Goal: Transaction & Acquisition: Book appointment/travel/reservation

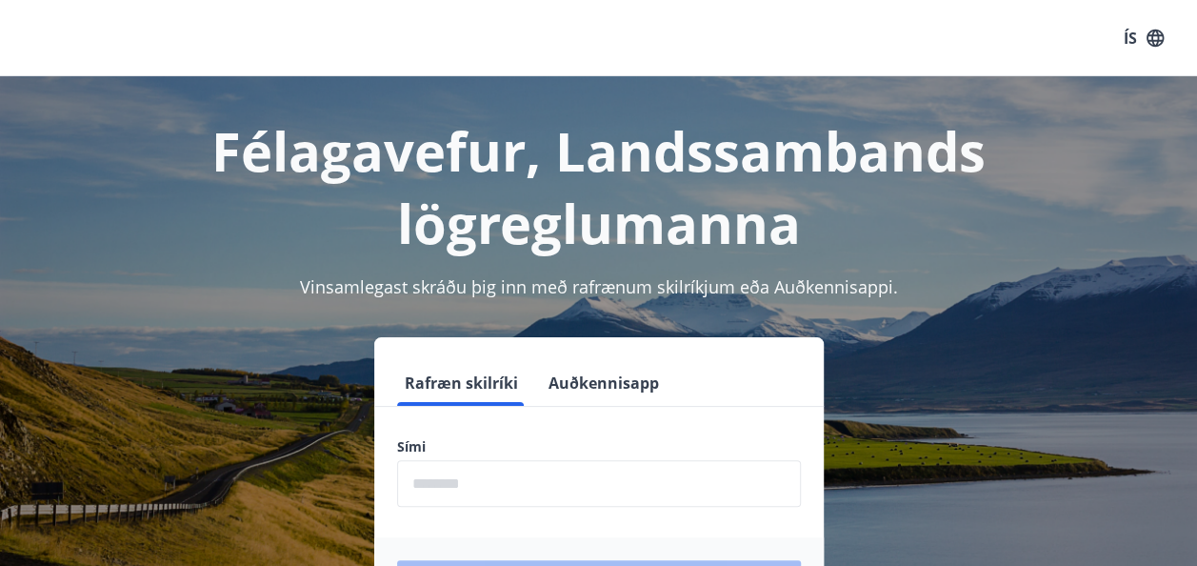
scroll to position [233, 0]
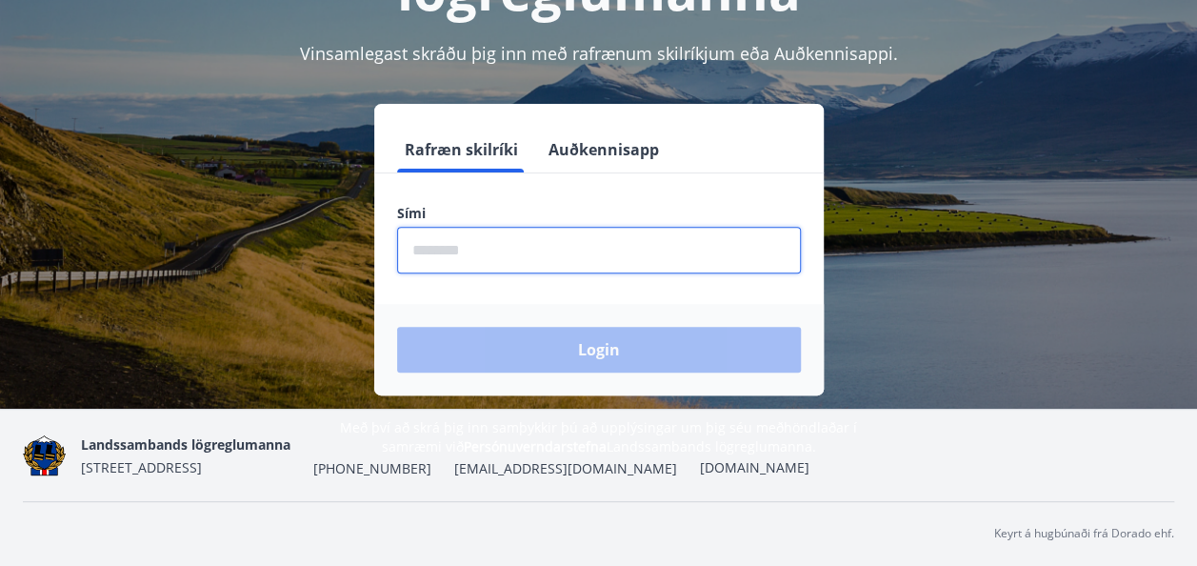
click at [672, 236] on input "phone" at bounding box center [599, 250] width 404 height 47
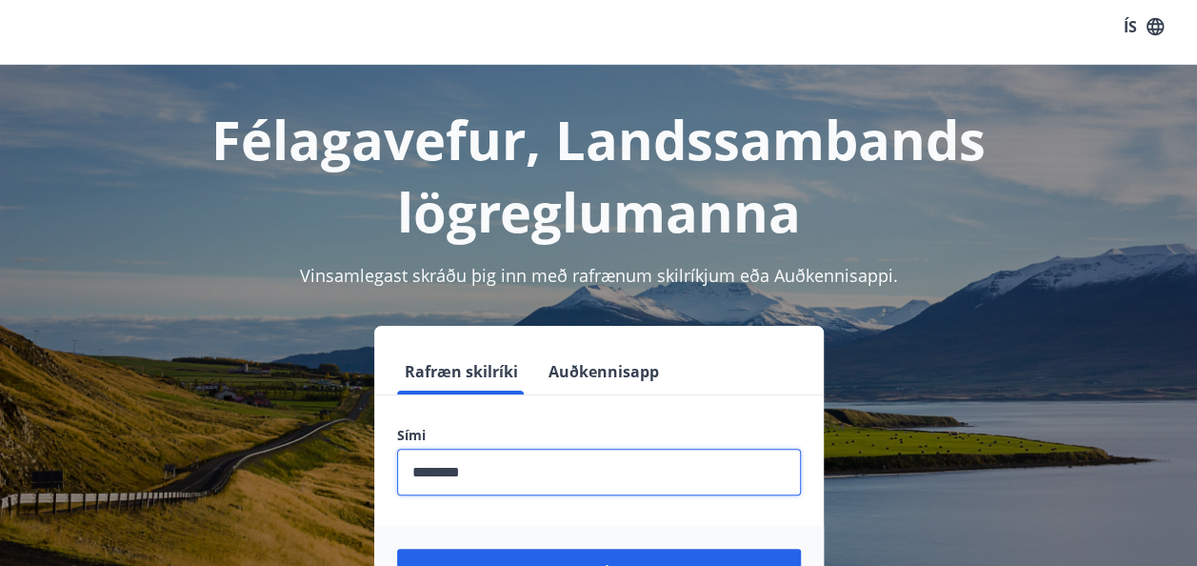
scroll to position [173, 0]
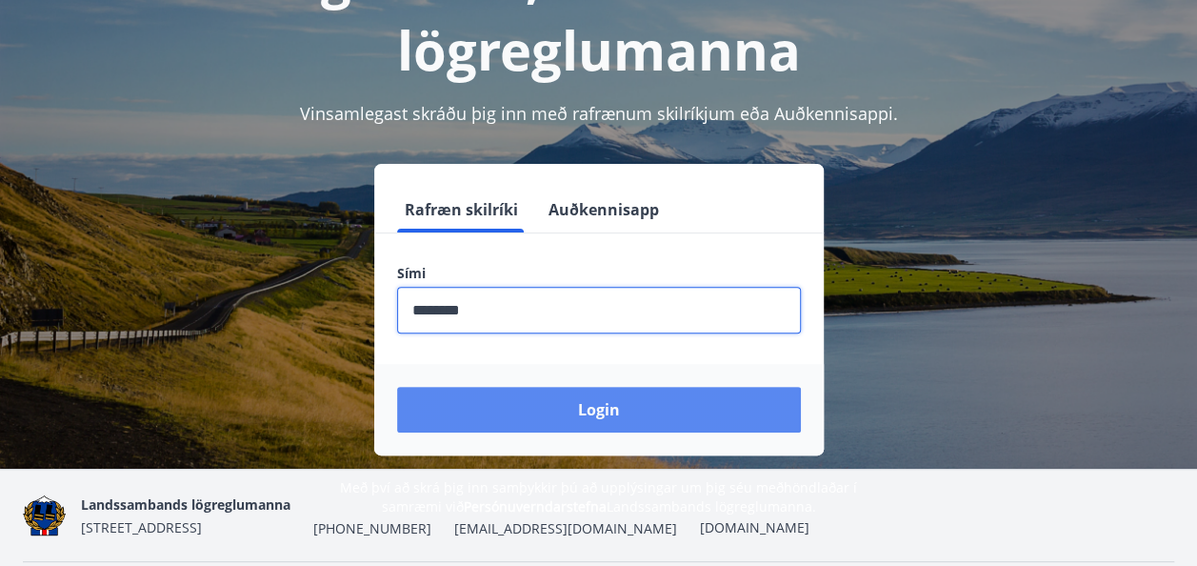
type input "********"
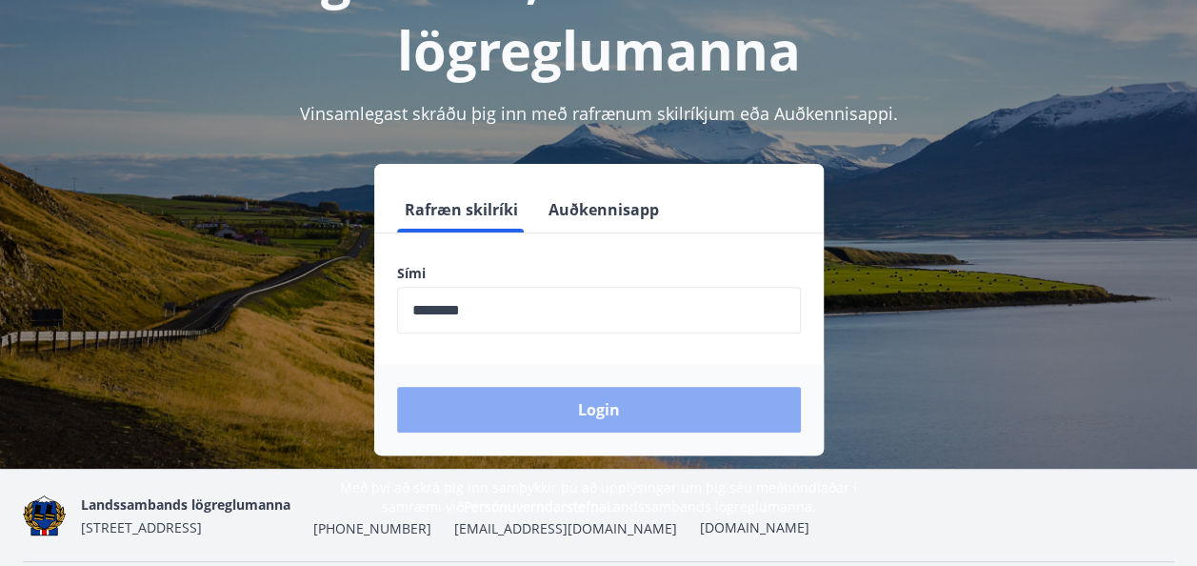
click at [544, 409] on button "Login" at bounding box center [599, 410] width 404 height 46
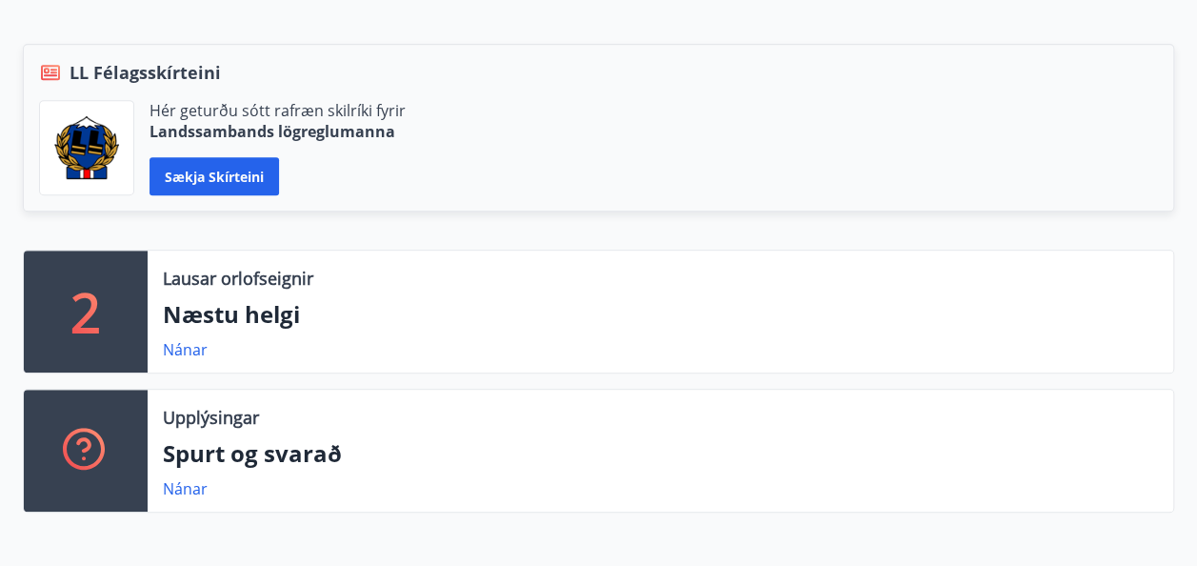
scroll to position [406, 0]
click at [267, 292] on div "Lausar orlofseignir Næstu helgi Nánar" at bounding box center [661, 311] width 1026 height 122
click at [185, 354] on link "Nánar" at bounding box center [185, 348] width 45 height 21
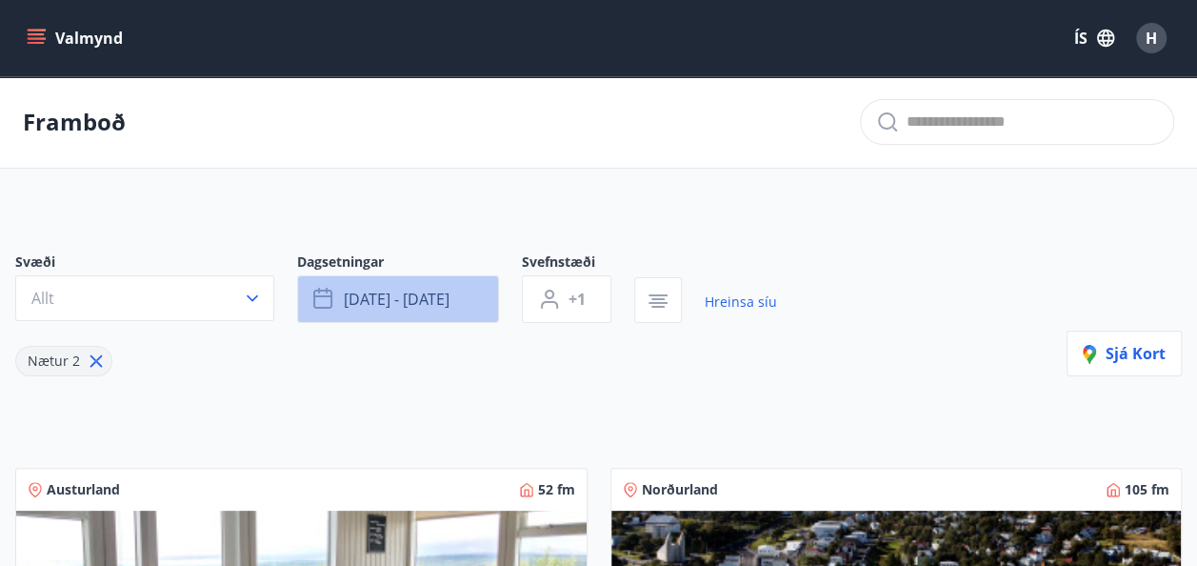
click at [417, 312] on button "[DATE] - [DATE]" at bounding box center [398, 299] width 202 height 48
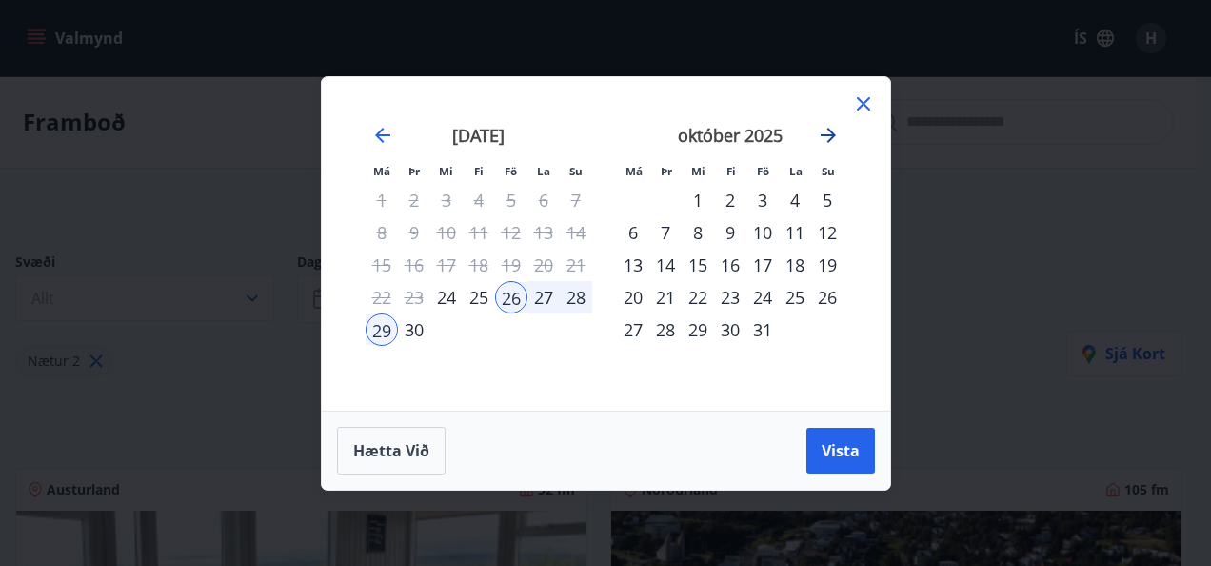
click at [830, 135] on icon "Move forward to switch to the next month." at bounding box center [828, 135] width 15 height 15
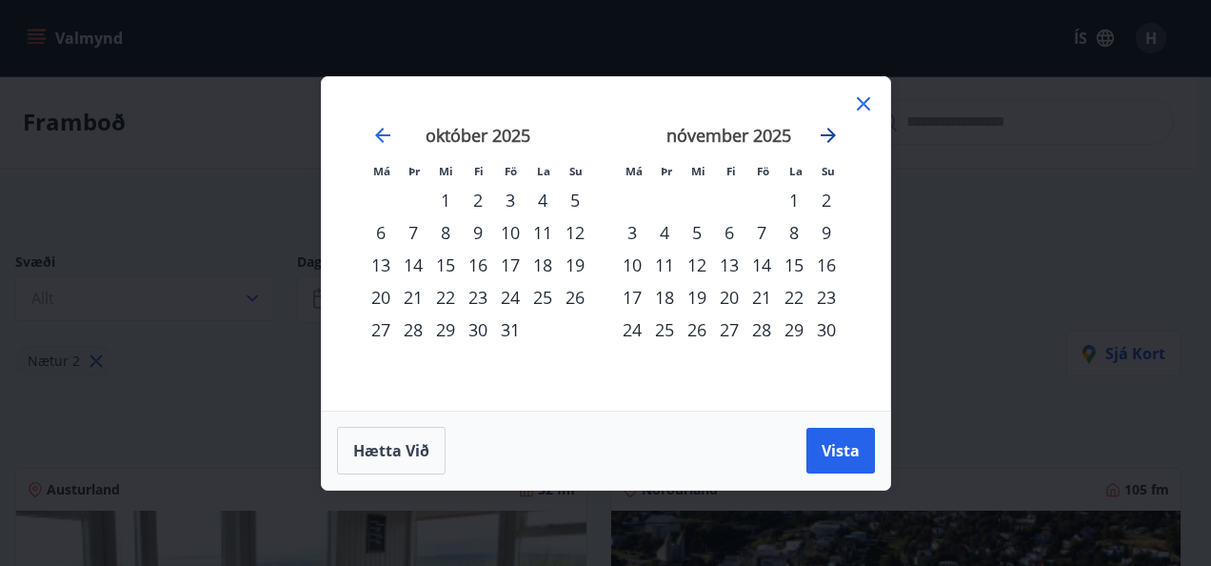
click at [830, 135] on icon "Move forward to switch to the next month." at bounding box center [828, 135] width 15 height 15
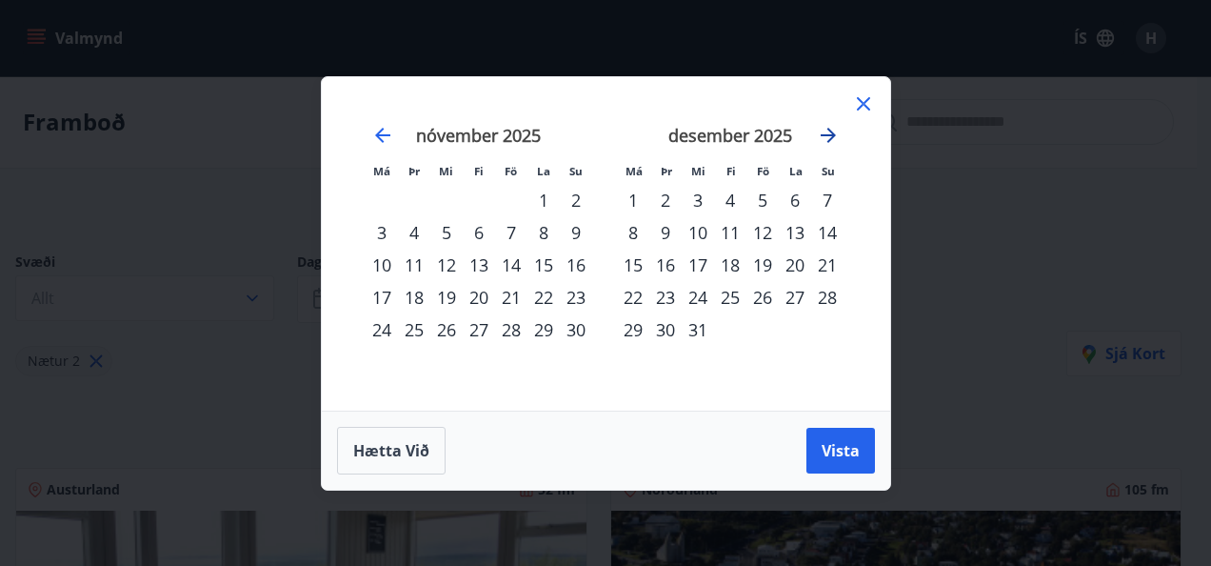
click at [830, 135] on icon "Move forward to switch to the next month." at bounding box center [828, 135] width 15 height 15
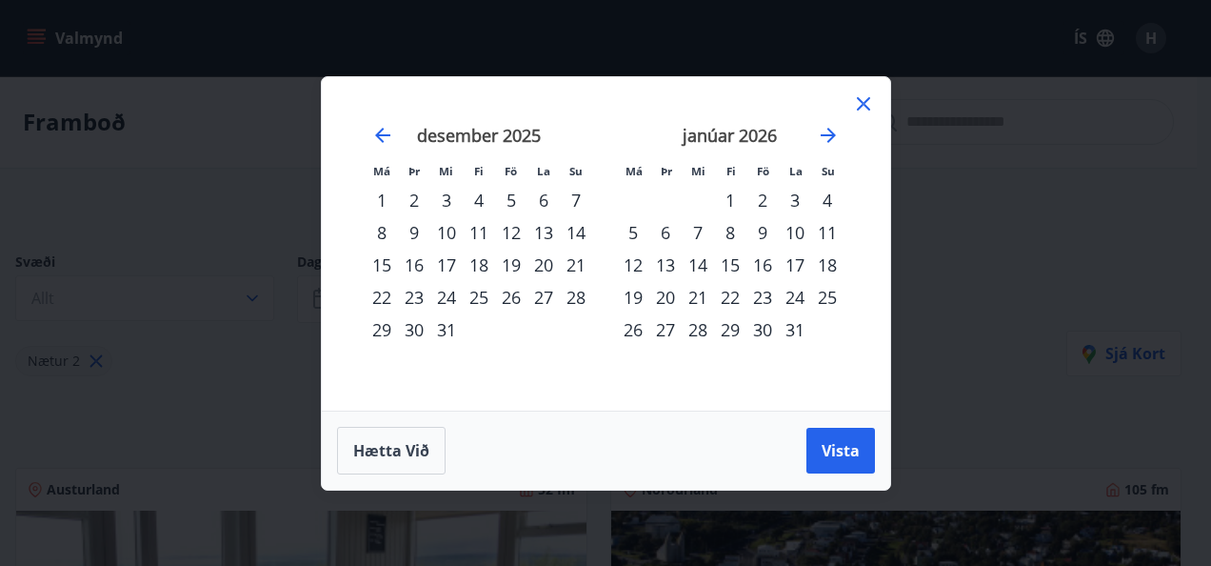
click at [766, 265] on div "16" at bounding box center [763, 265] width 32 height 32
click at [828, 271] on div "18" at bounding box center [827, 265] width 32 height 32
click at [849, 449] on span "Vista" at bounding box center [841, 450] width 38 height 21
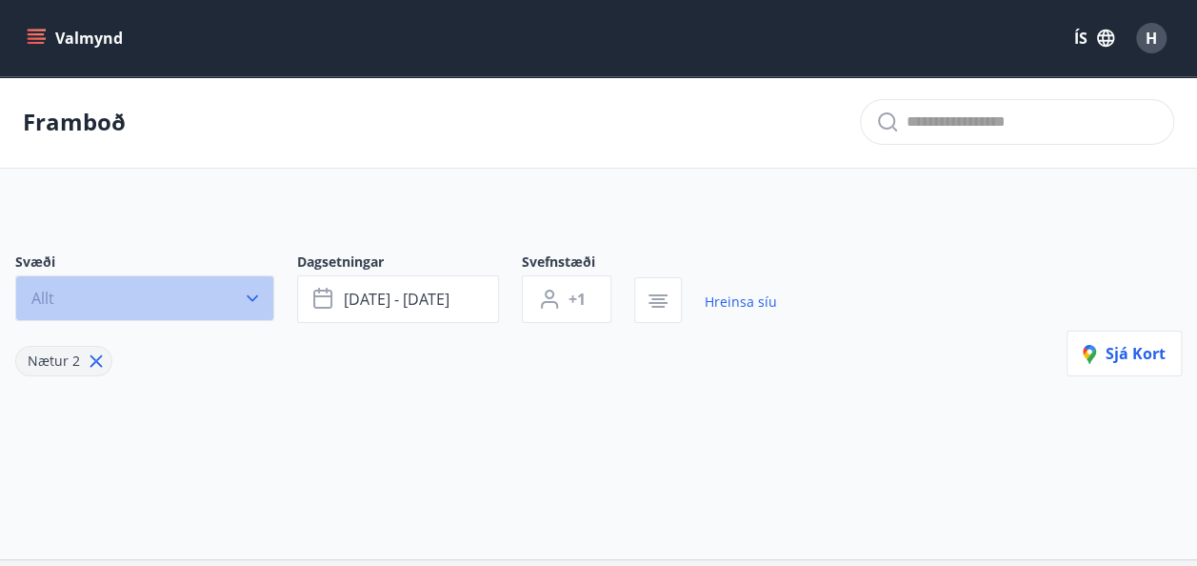
click at [233, 290] on button "Allt" at bounding box center [144, 298] width 259 height 46
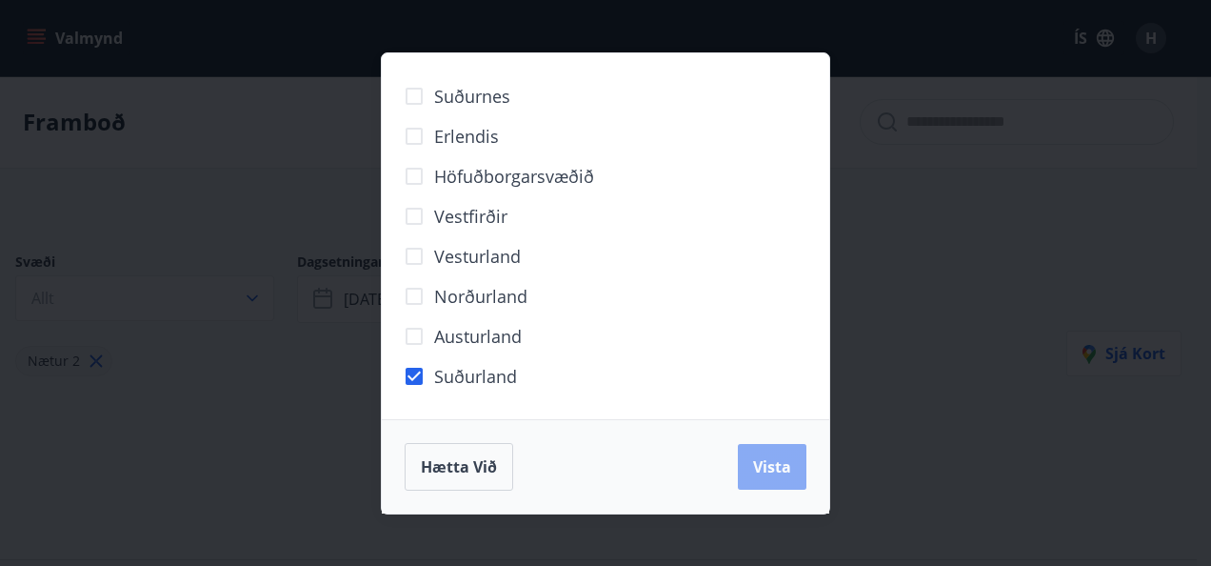
click at [769, 467] on span "Vista" at bounding box center [772, 466] width 38 height 21
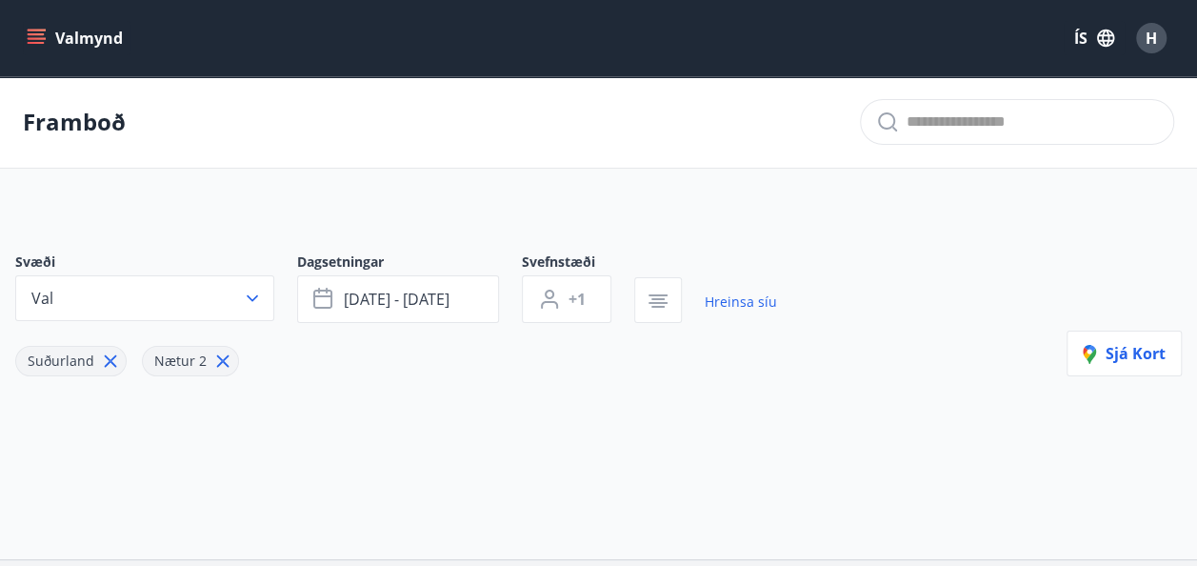
click at [47, 32] on button "Valmynd" at bounding box center [77, 38] width 108 height 34
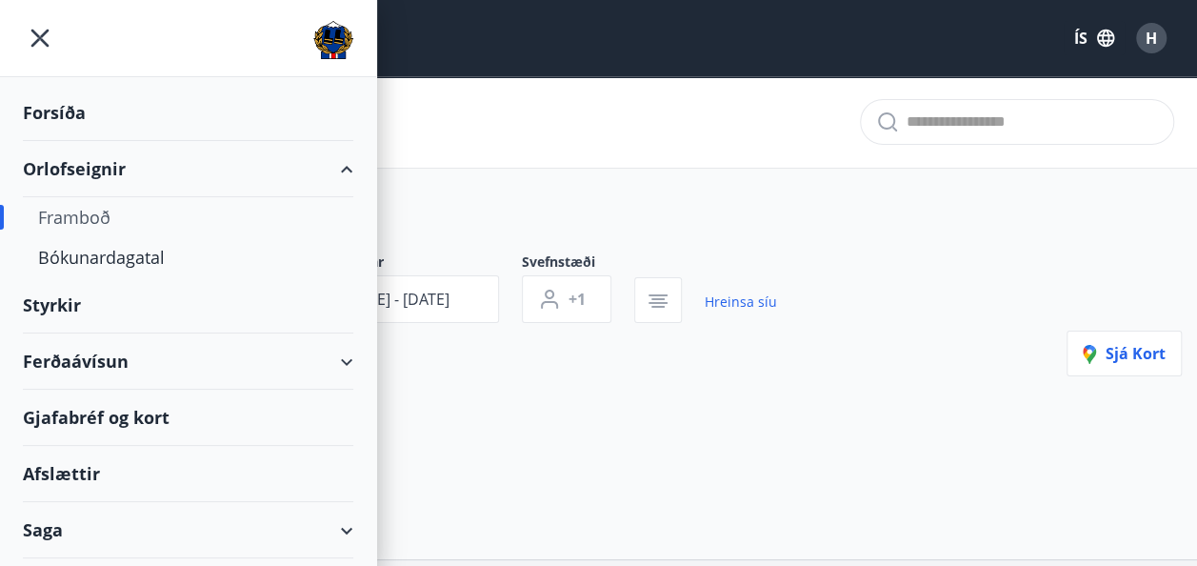
click at [102, 175] on div "Orlofseignir" at bounding box center [188, 169] width 330 height 56
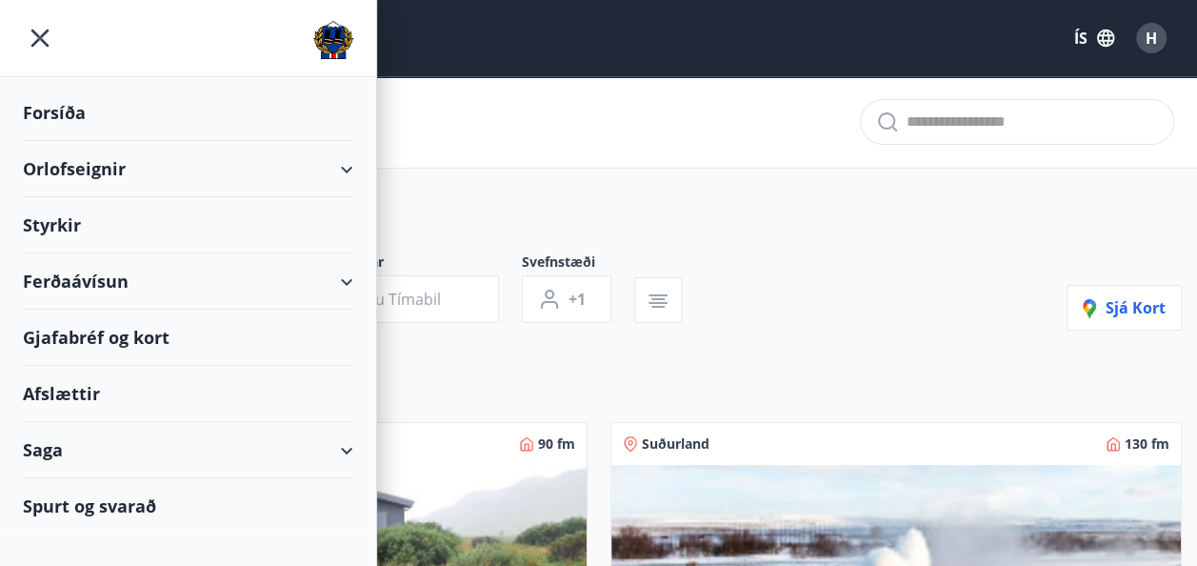
type input "*"
click at [102, 174] on div "Orlofseignir" at bounding box center [188, 169] width 330 height 56
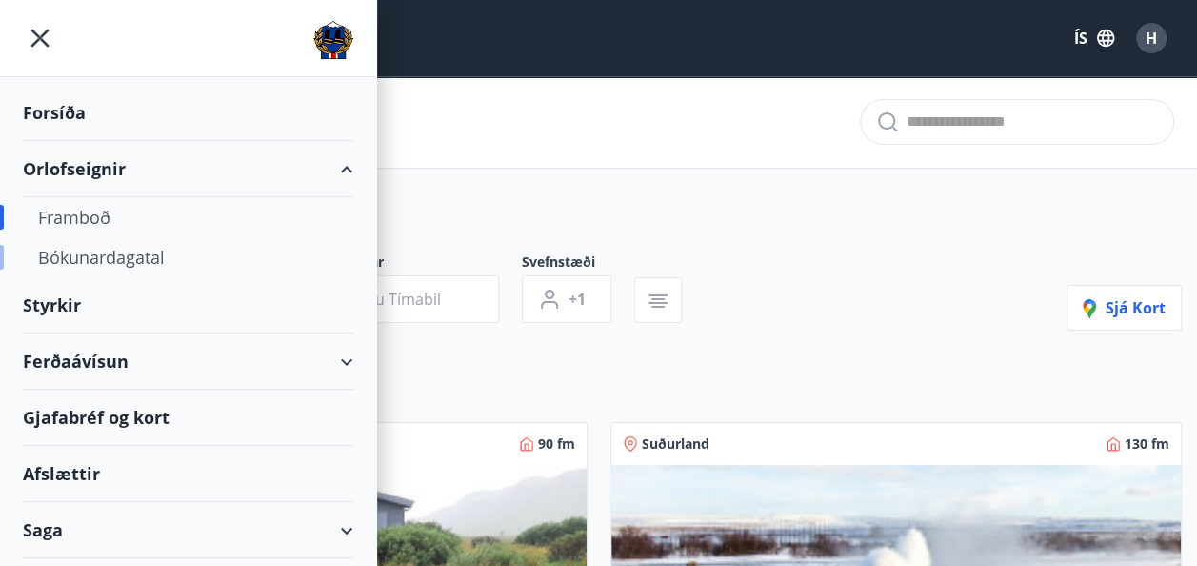
click at [98, 255] on div "Bókunardagatal" at bounding box center [188, 257] width 300 height 40
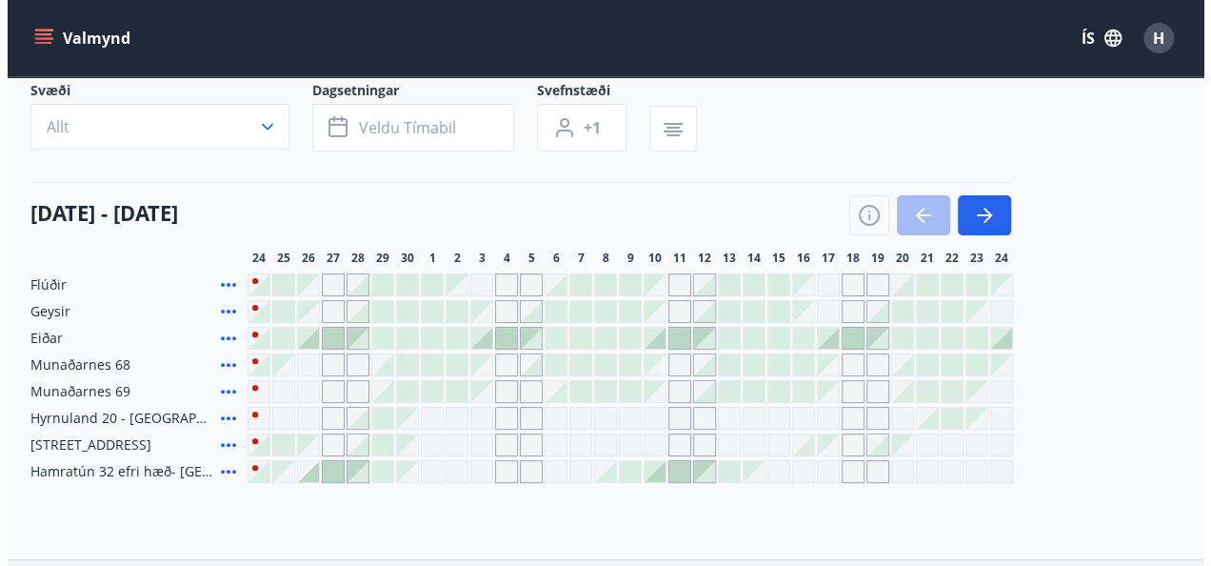
scroll to position [125, 0]
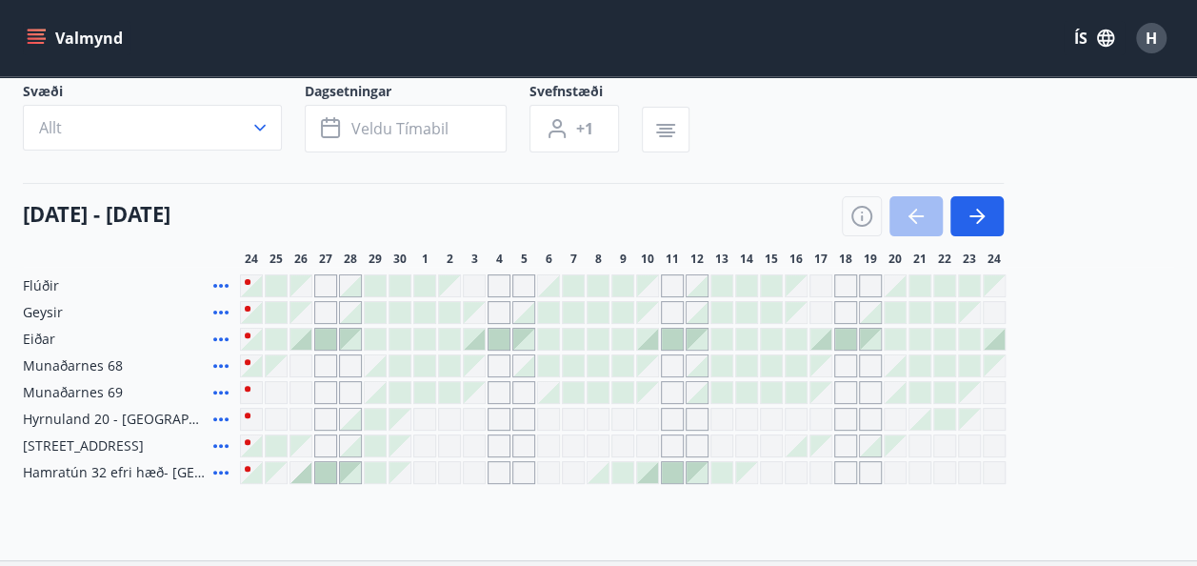
click at [498, 279] on div "Gráir dagar eru ekki bókanlegir" at bounding box center [499, 285] width 23 height 23
click at [498, 288] on div "Gráir dagar eru ekki bókanlegir" at bounding box center [499, 285] width 23 height 23
click at [319, 476] on div at bounding box center [325, 472] width 21 height 21
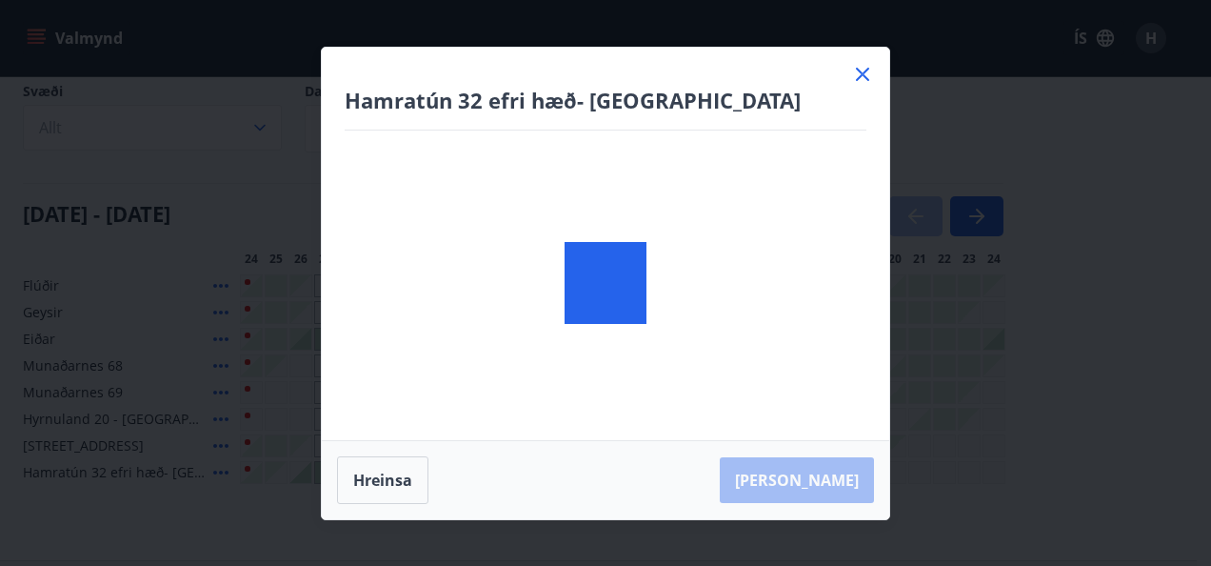
click at [303, 472] on div "Hamratún 32 efri hæð- [GEOGRAPHIC_DATA] [PERSON_NAME]" at bounding box center [605, 283] width 1211 height 566
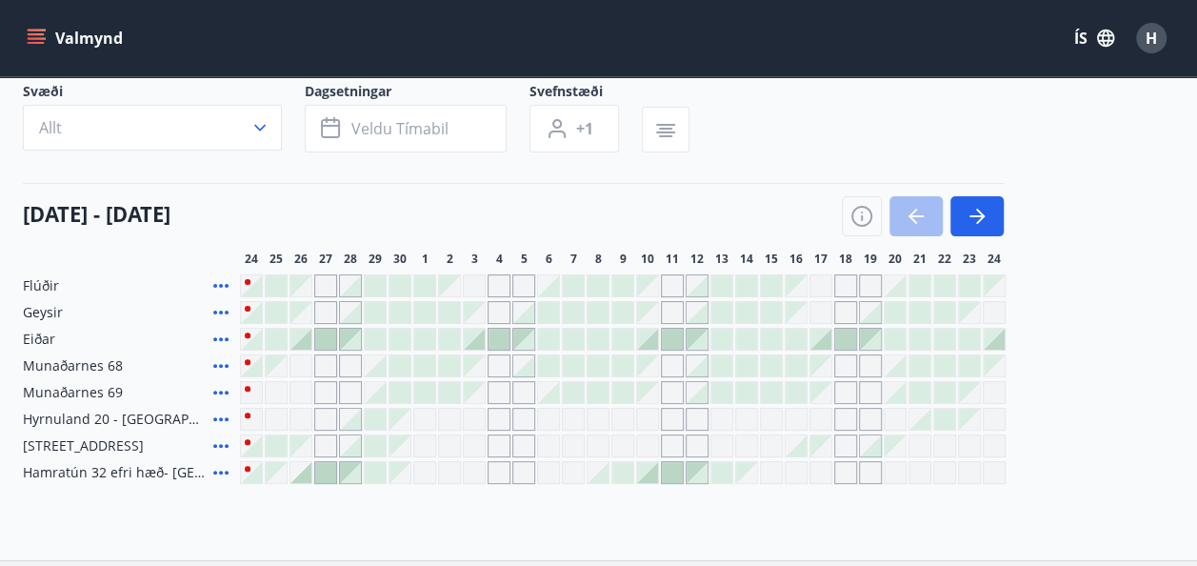
click at [306, 474] on div at bounding box center [300, 472] width 21 height 21
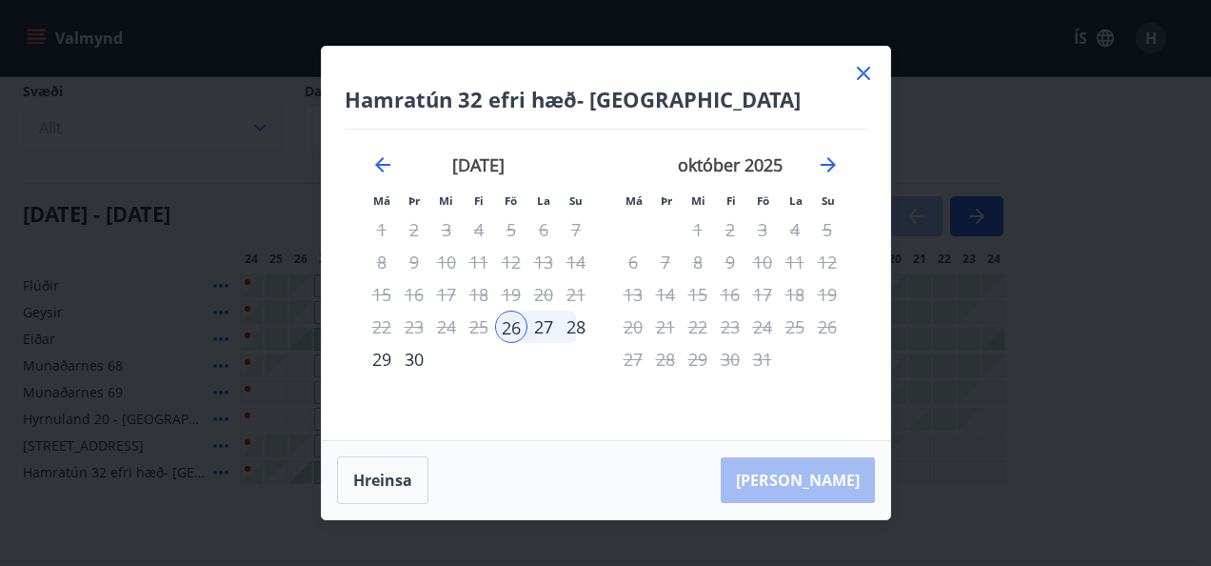
click at [569, 332] on div "28" at bounding box center [576, 326] width 32 height 32
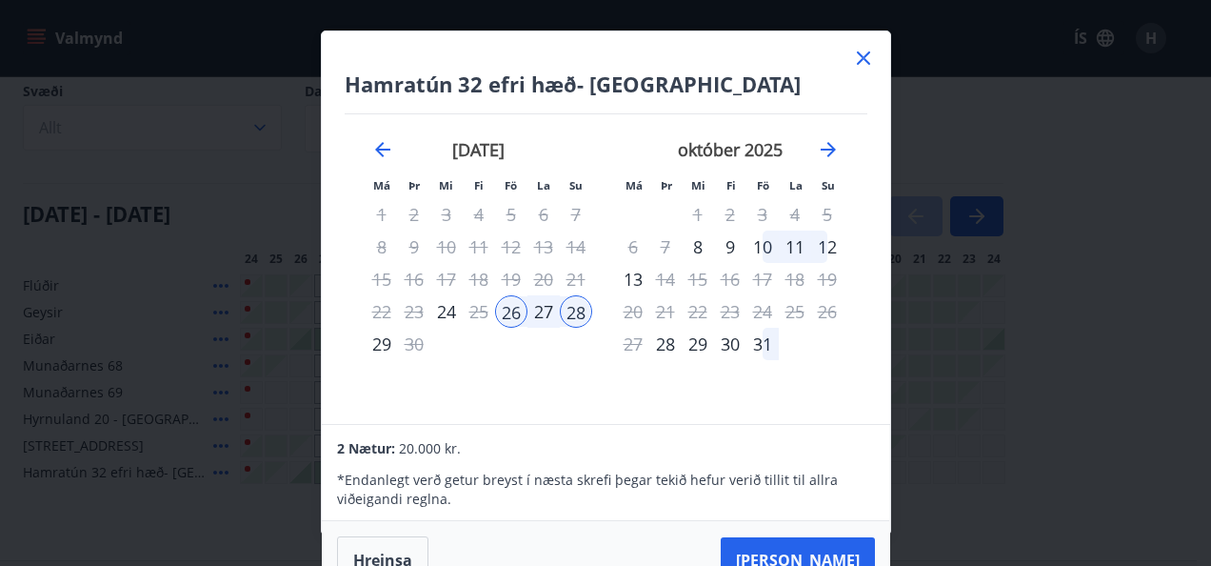
scroll to position [0, 0]
click at [856, 58] on icon at bounding box center [863, 58] width 23 height 23
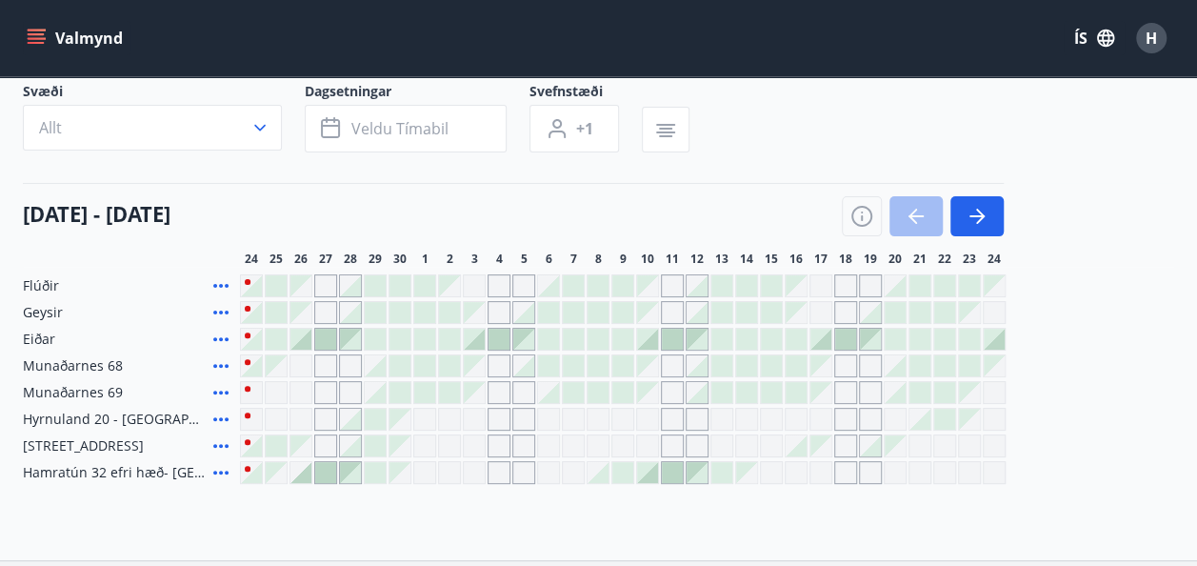
click at [307, 337] on div at bounding box center [300, 339] width 21 height 21
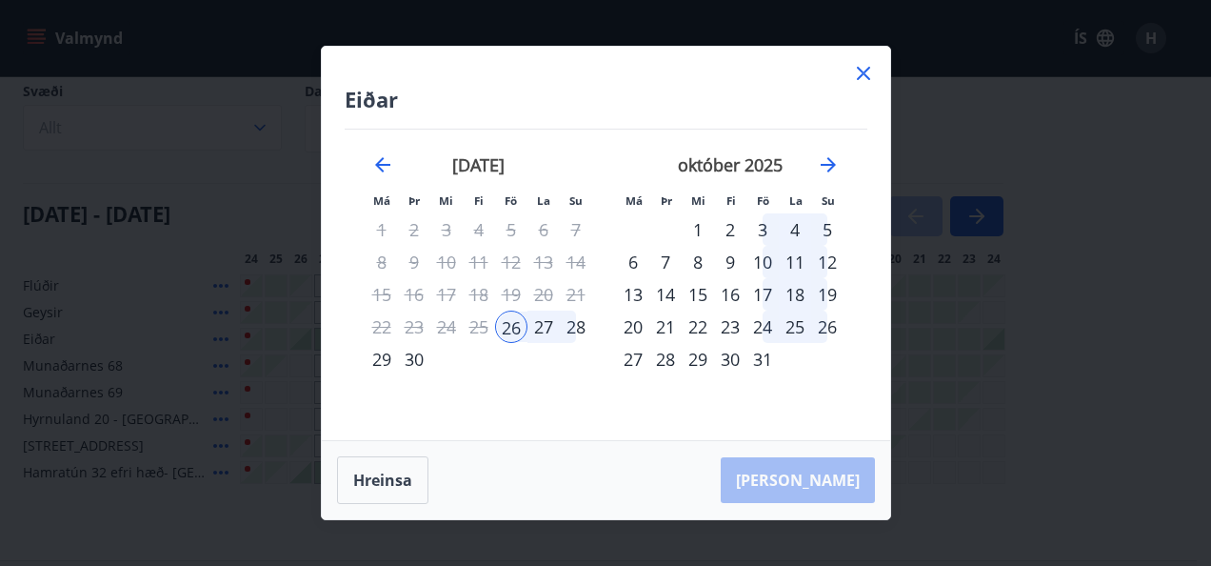
click at [564, 330] on div "28" at bounding box center [576, 326] width 32 height 32
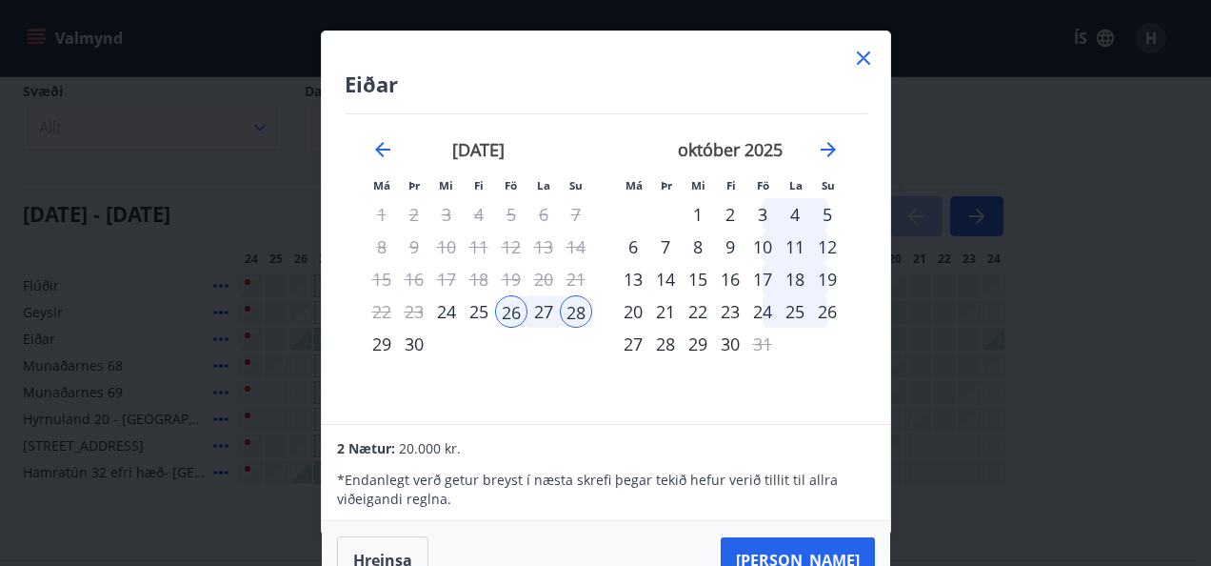
click at [866, 69] on div at bounding box center [863, 61] width 23 height 29
click at [860, 51] on icon at bounding box center [863, 58] width 23 height 23
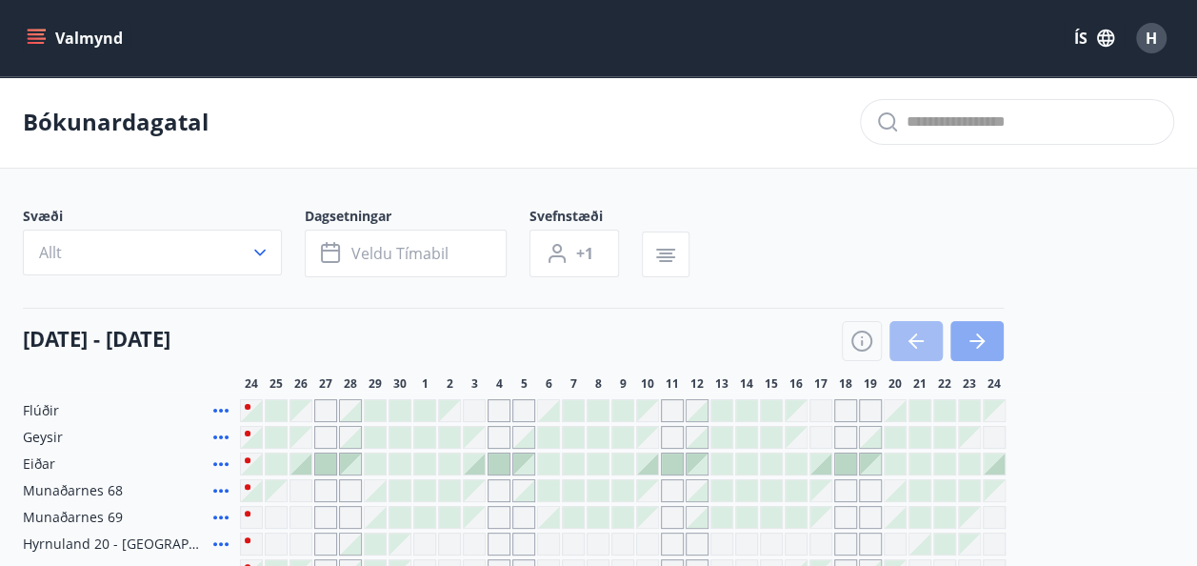
click at [983, 340] on icon "button" at bounding box center [980, 340] width 9 height 15
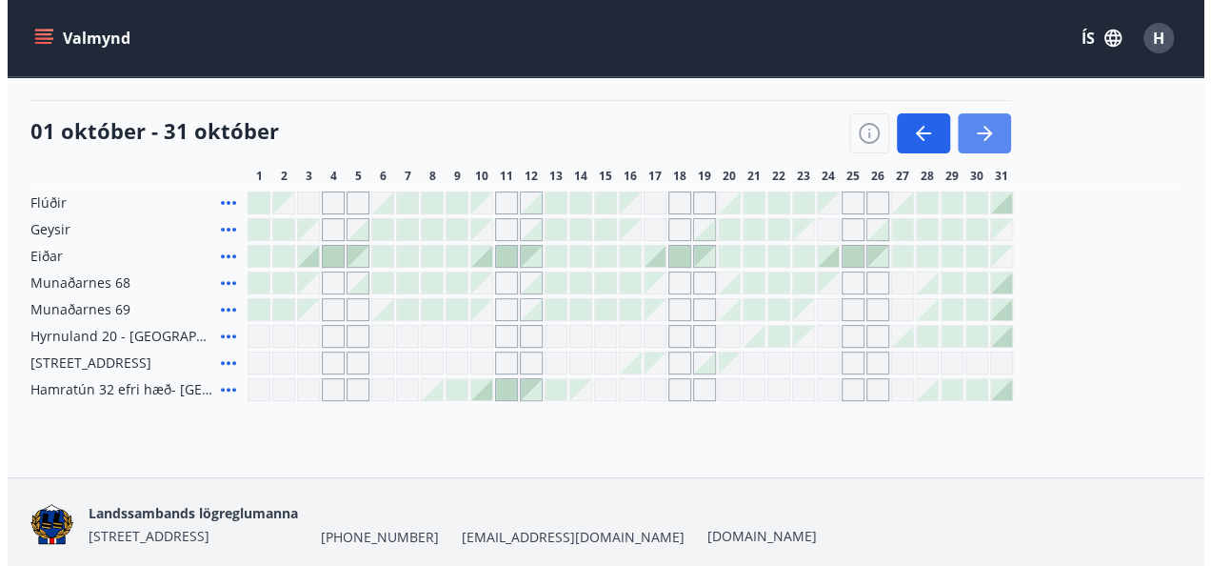
scroll to position [207, 0]
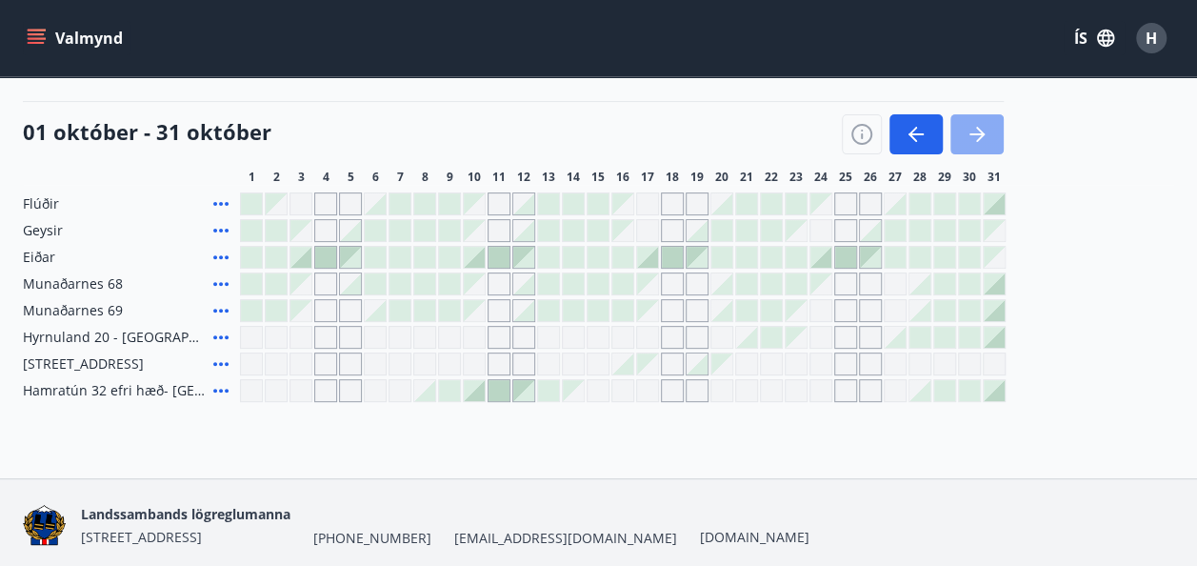
click at [987, 137] on icon "button" at bounding box center [977, 134] width 23 height 23
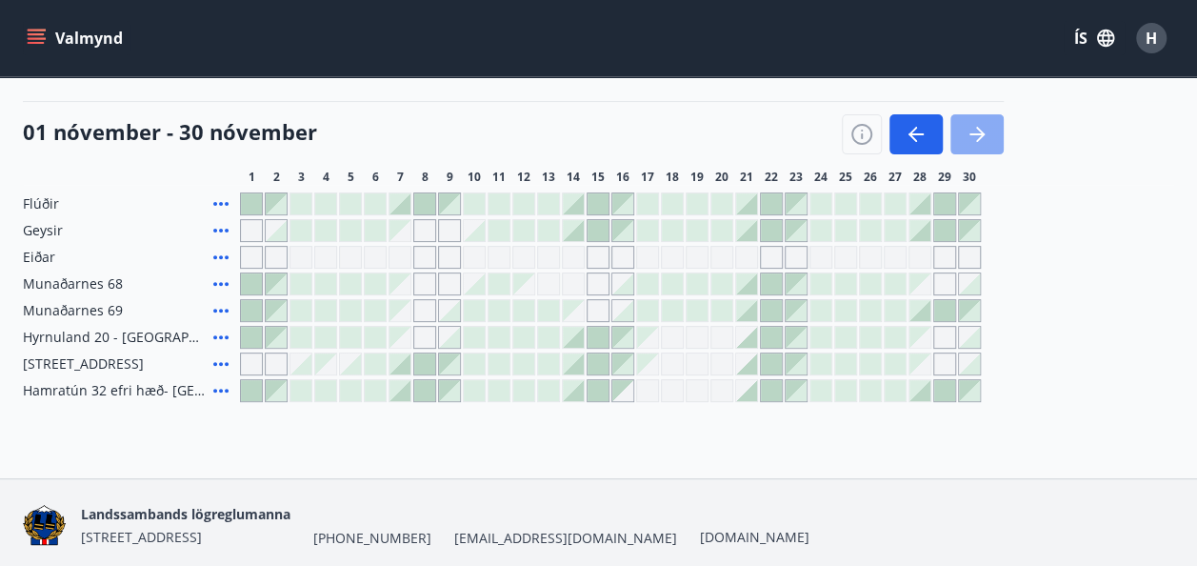
click at [987, 137] on icon "button" at bounding box center [977, 134] width 23 height 23
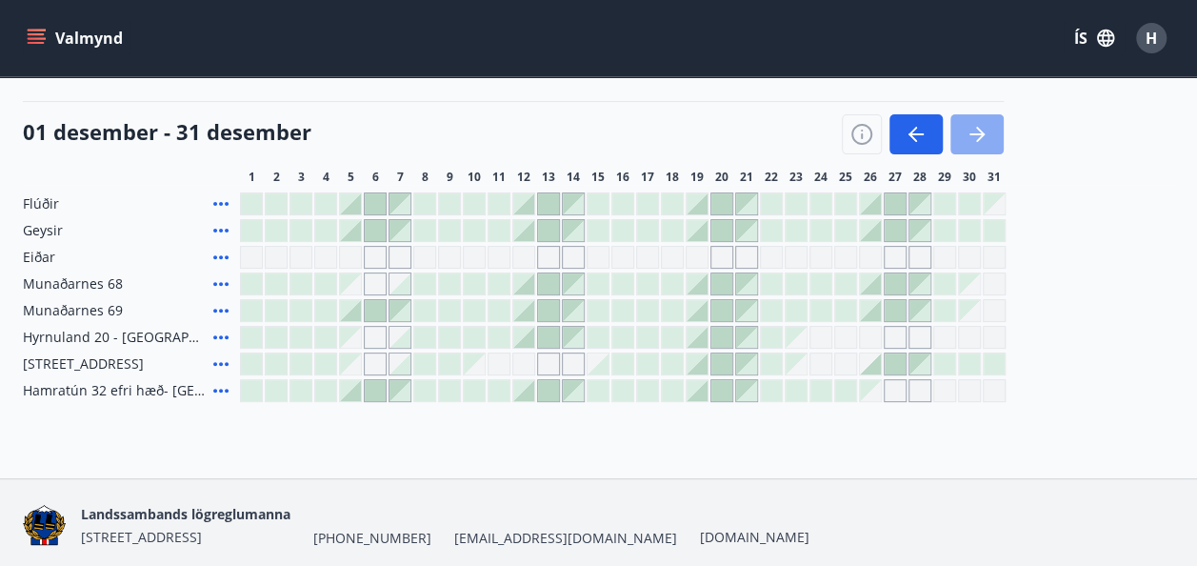
click at [987, 137] on icon "button" at bounding box center [977, 134] width 23 height 23
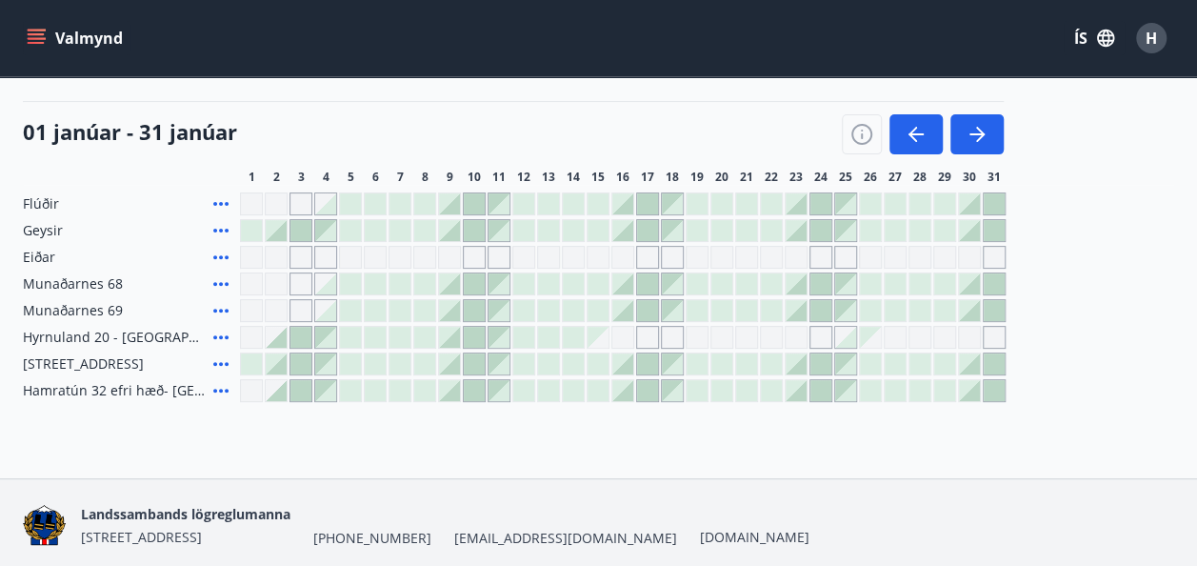
click at [622, 235] on div at bounding box center [622, 230] width 21 height 21
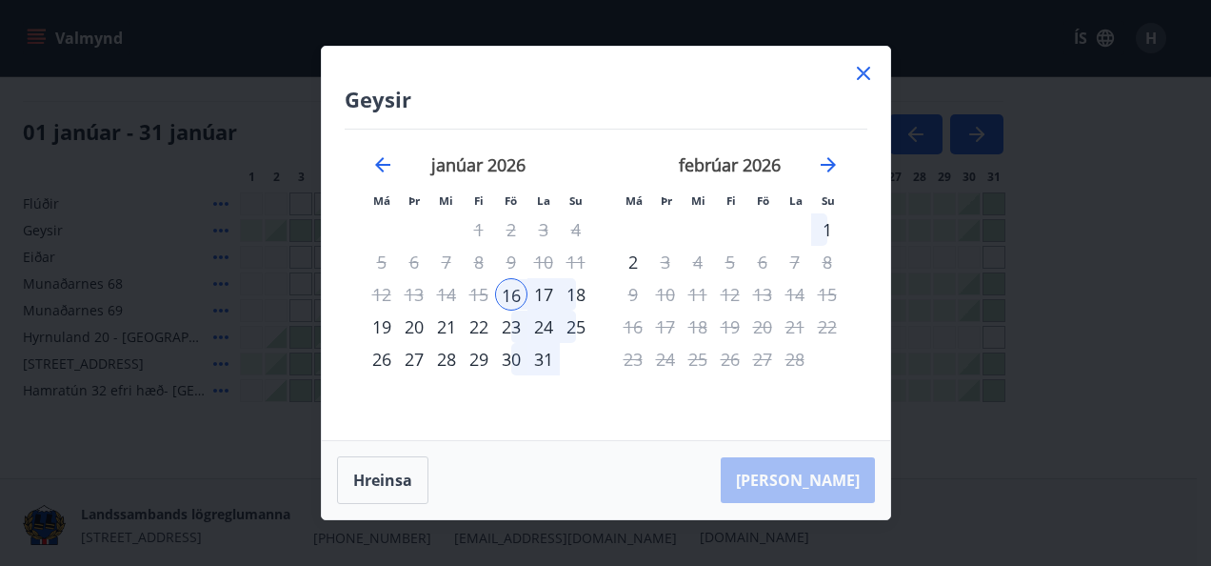
click at [584, 293] on div "18" at bounding box center [576, 294] width 32 height 32
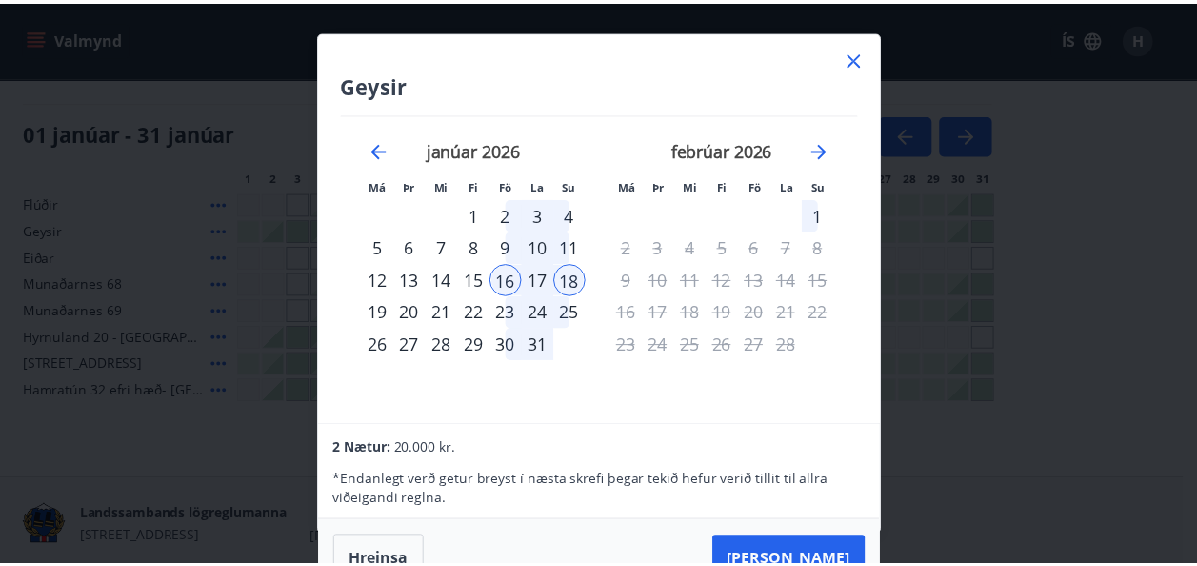
scroll to position [0, 0]
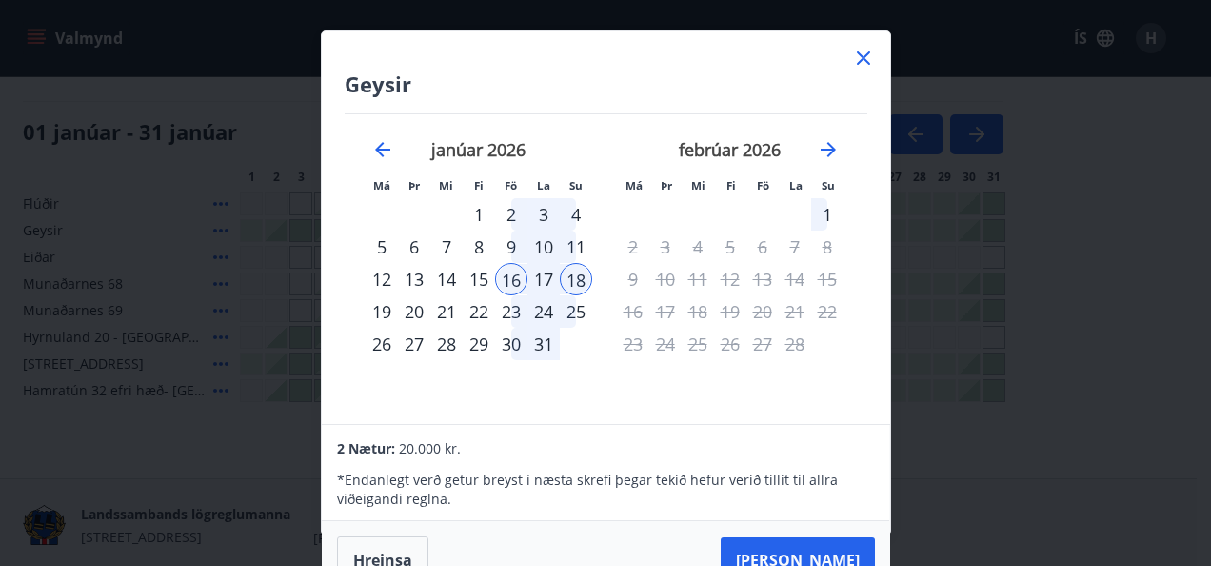
click at [869, 57] on icon at bounding box center [863, 58] width 23 height 23
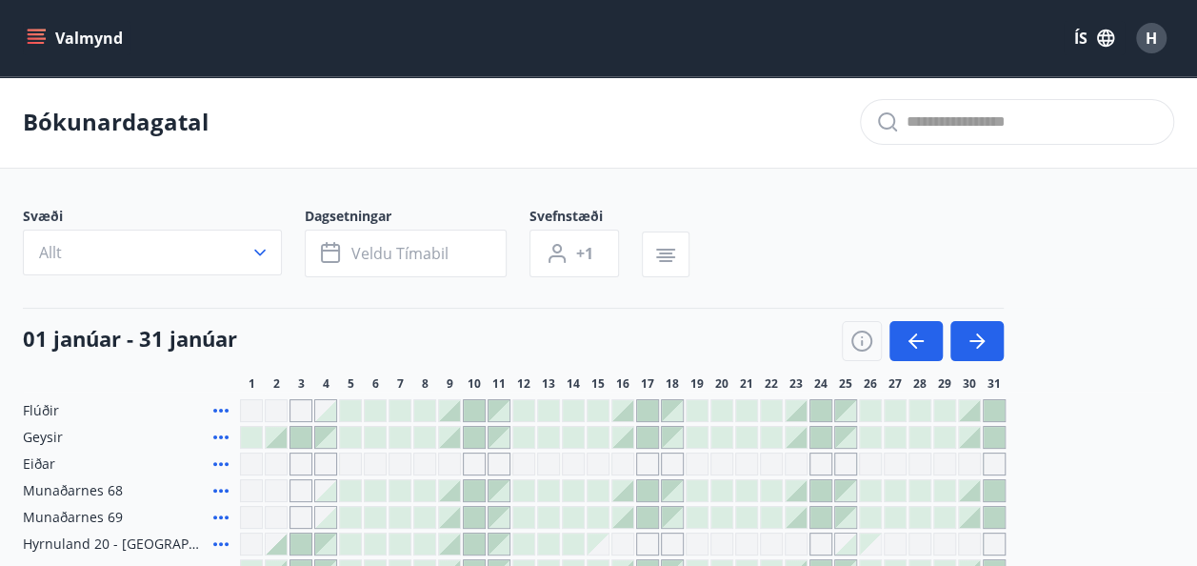
click at [223, 409] on icon at bounding box center [220, 411] width 15 height 4
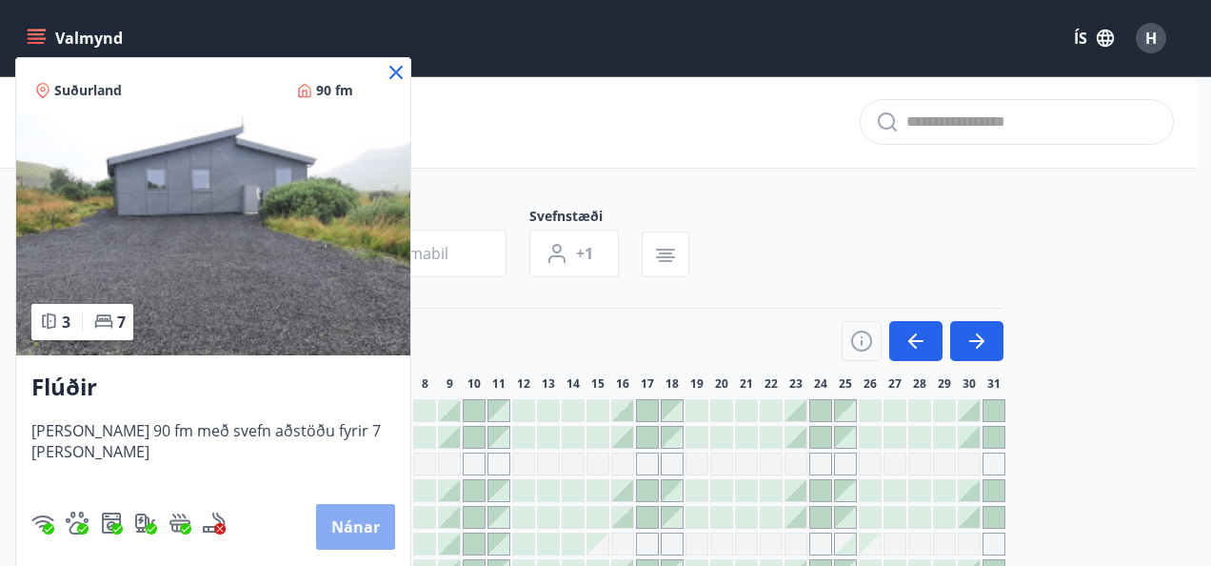
click at [358, 526] on button "Nánar" at bounding box center [355, 527] width 79 height 46
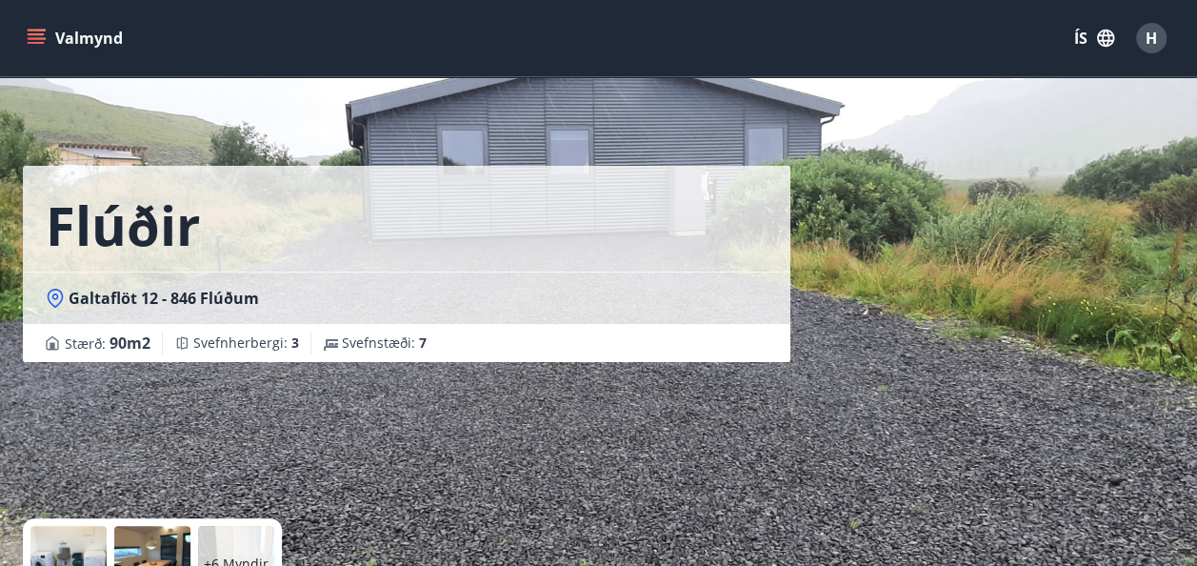
click at [614, 222] on div "Flúðir" at bounding box center [407, 219] width 768 height 106
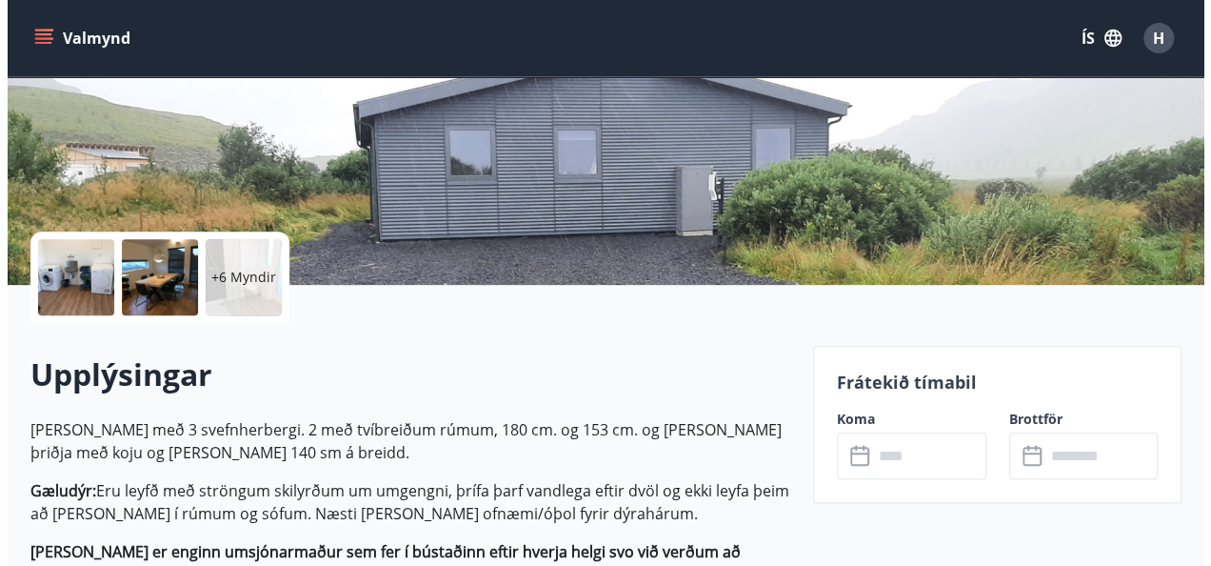
scroll to position [270, 0]
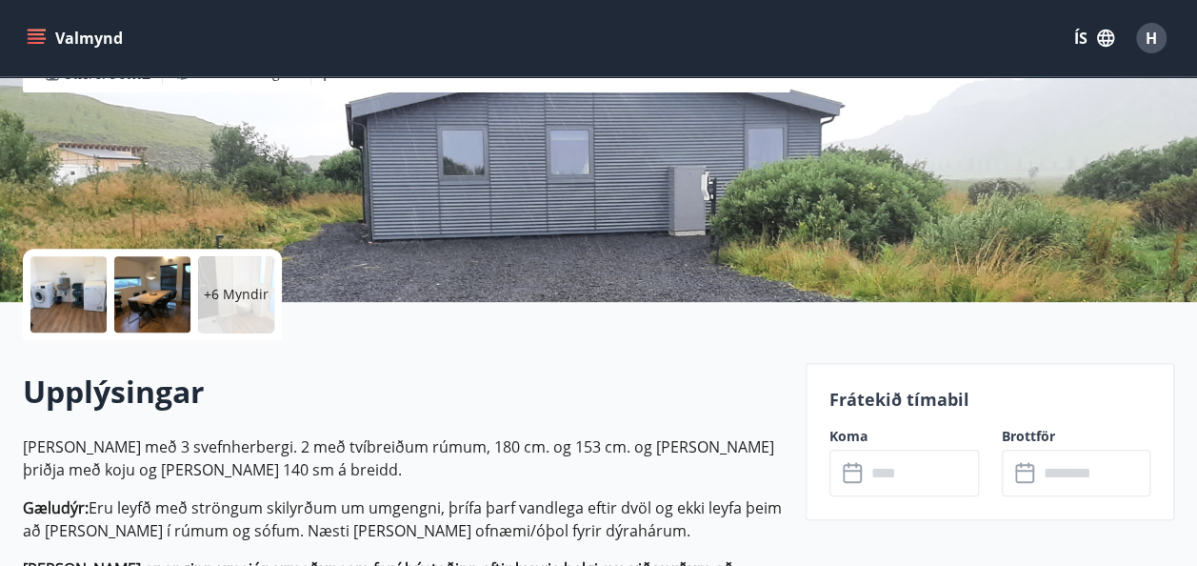
click at [239, 291] on p "+6 Myndir" at bounding box center [236, 294] width 65 height 19
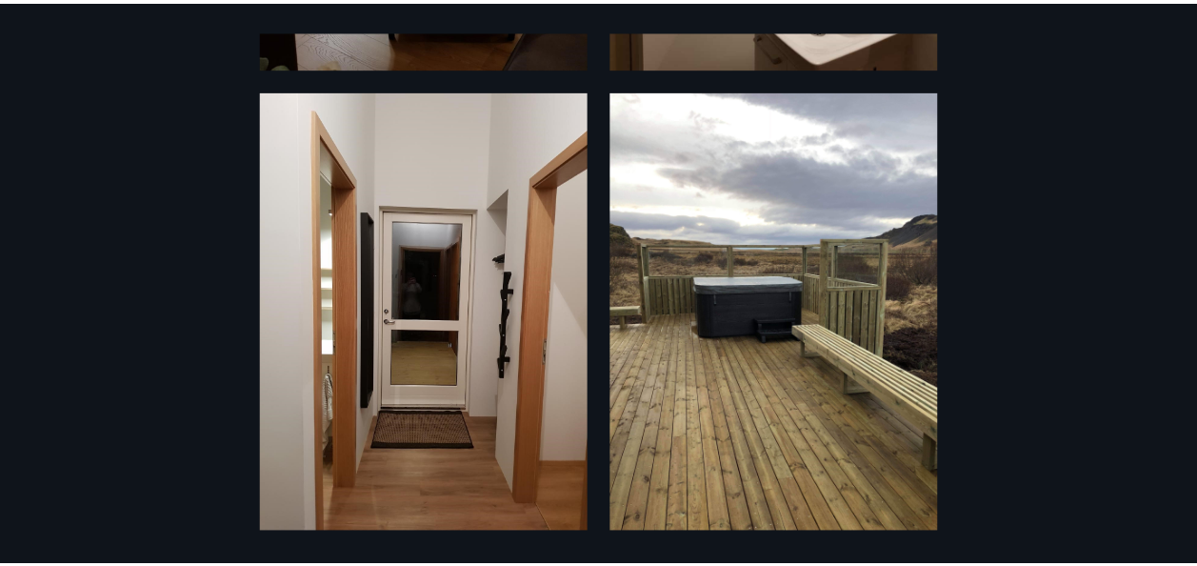
scroll to position [2343, 0]
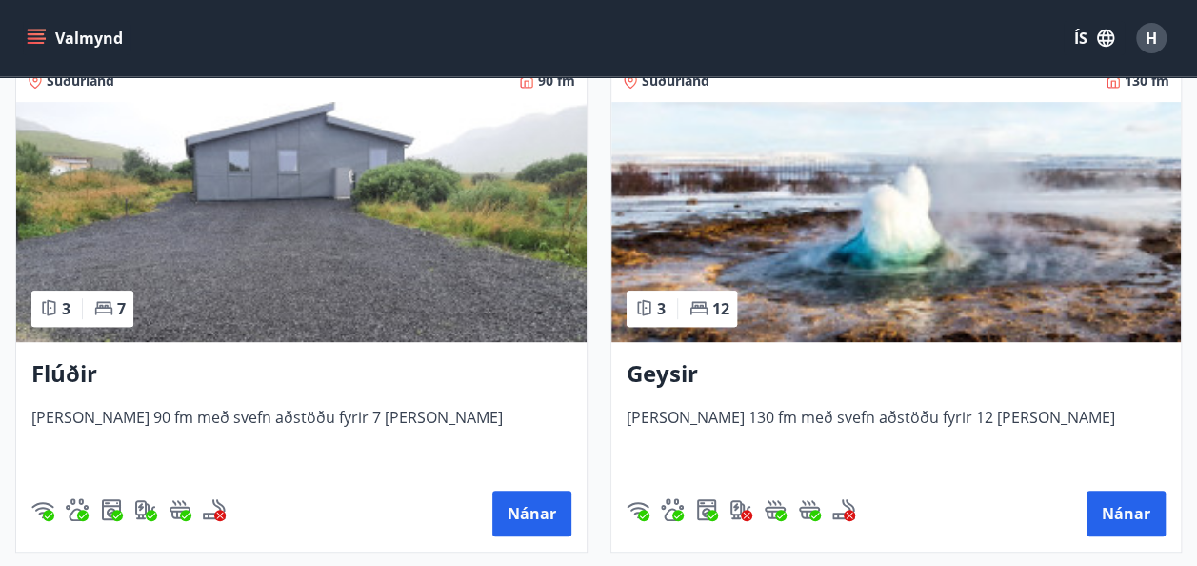
scroll to position [385, 0]
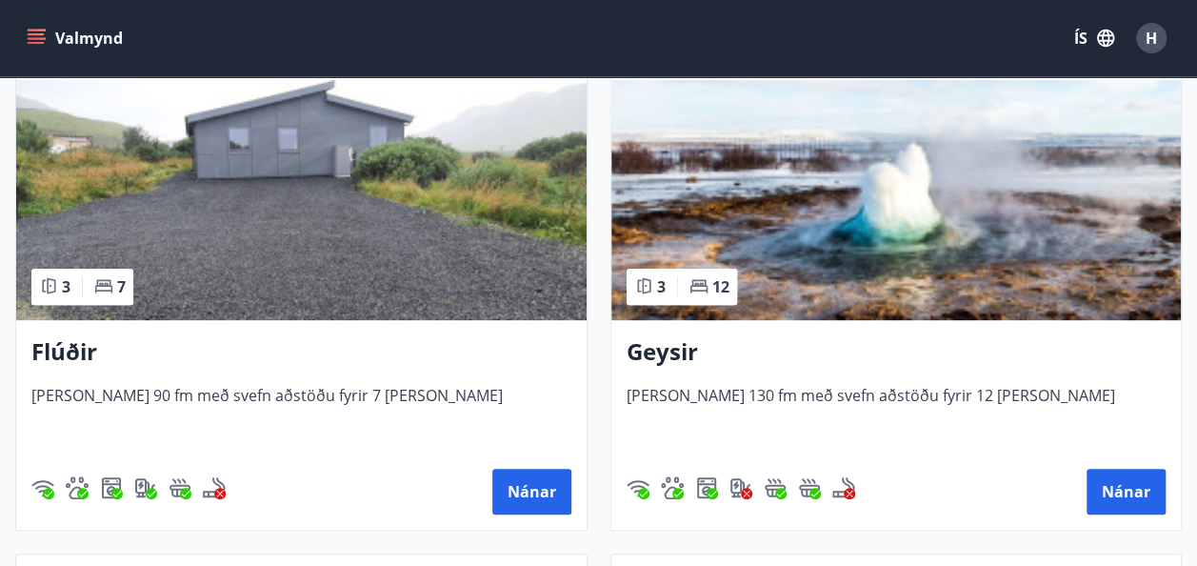
click at [859, 246] on img at bounding box center [896, 200] width 570 height 240
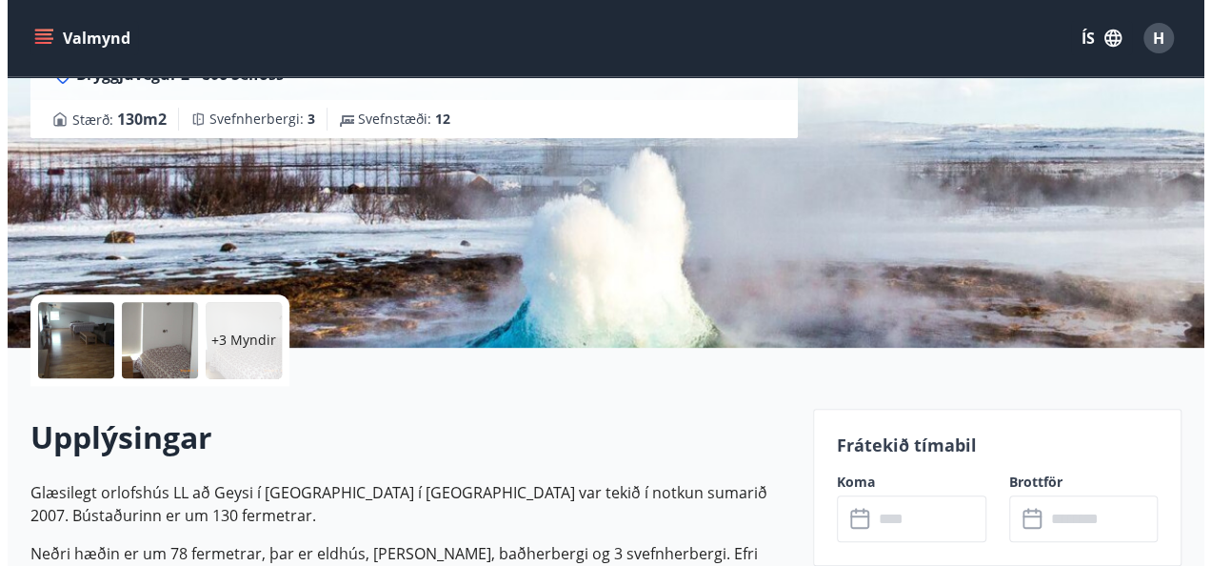
scroll to position [227, 0]
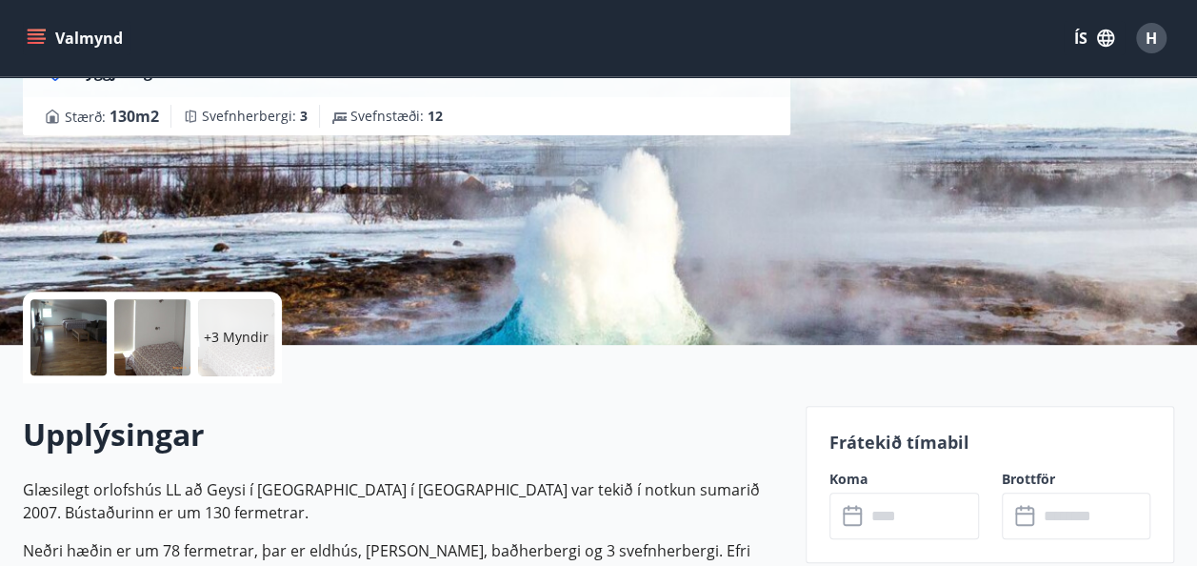
click at [208, 337] on p "+3 Myndir" at bounding box center [236, 337] width 65 height 19
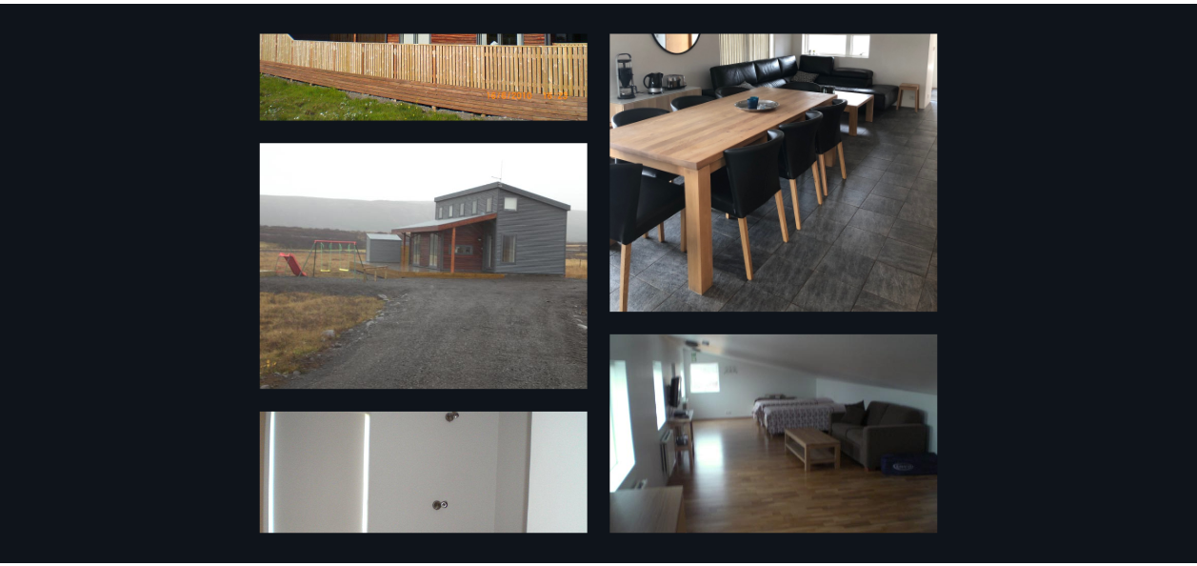
scroll to position [0, 0]
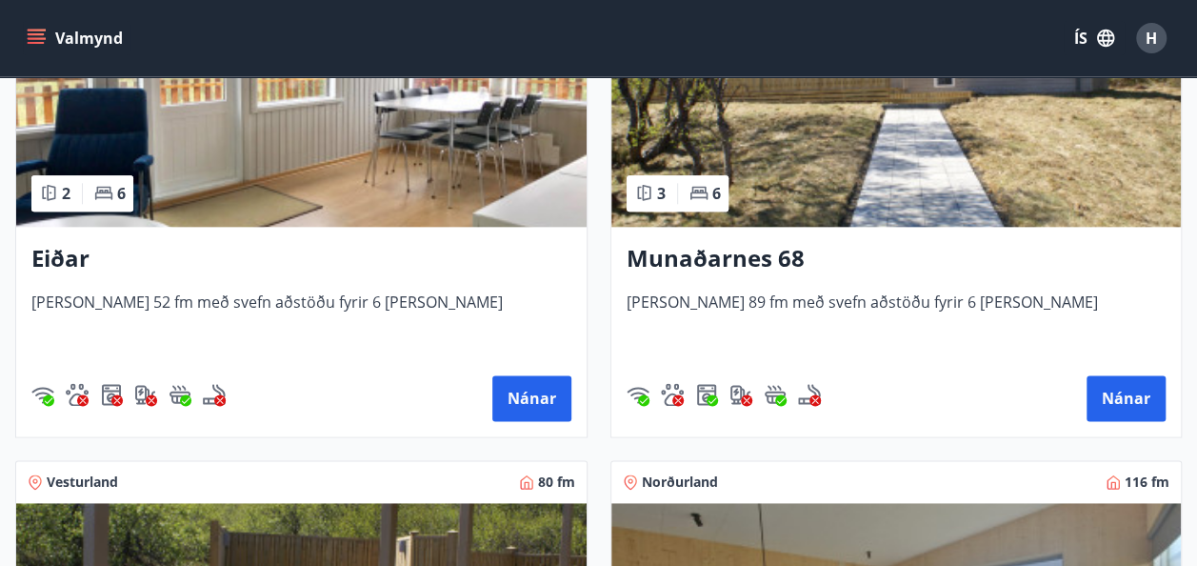
scroll to position [993, 0]
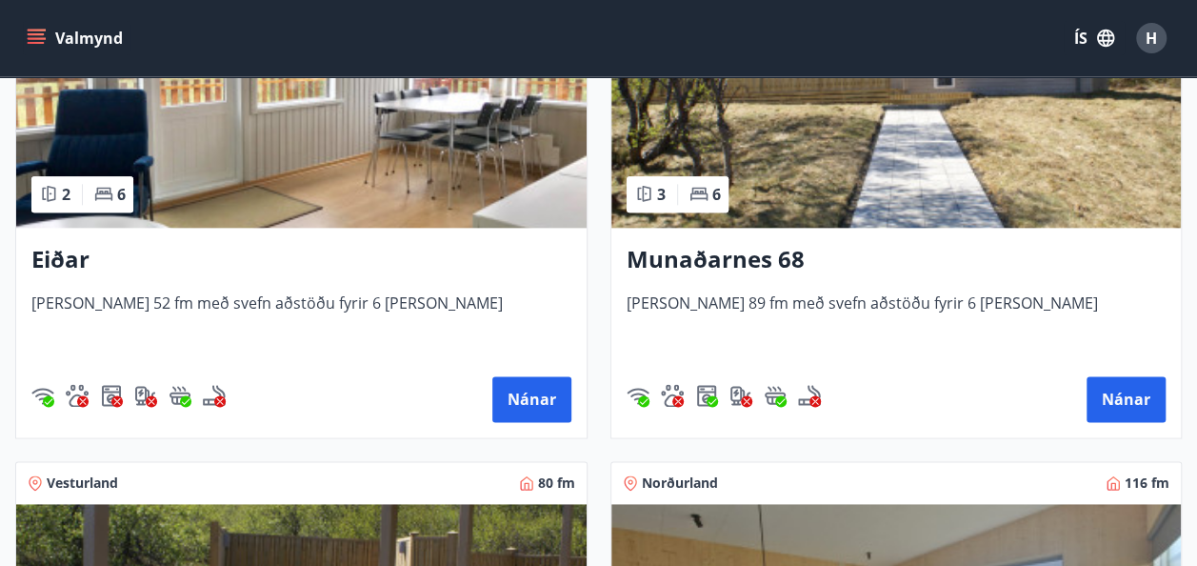
click at [745, 185] on img at bounding box center [896, 108] width 570 height 240
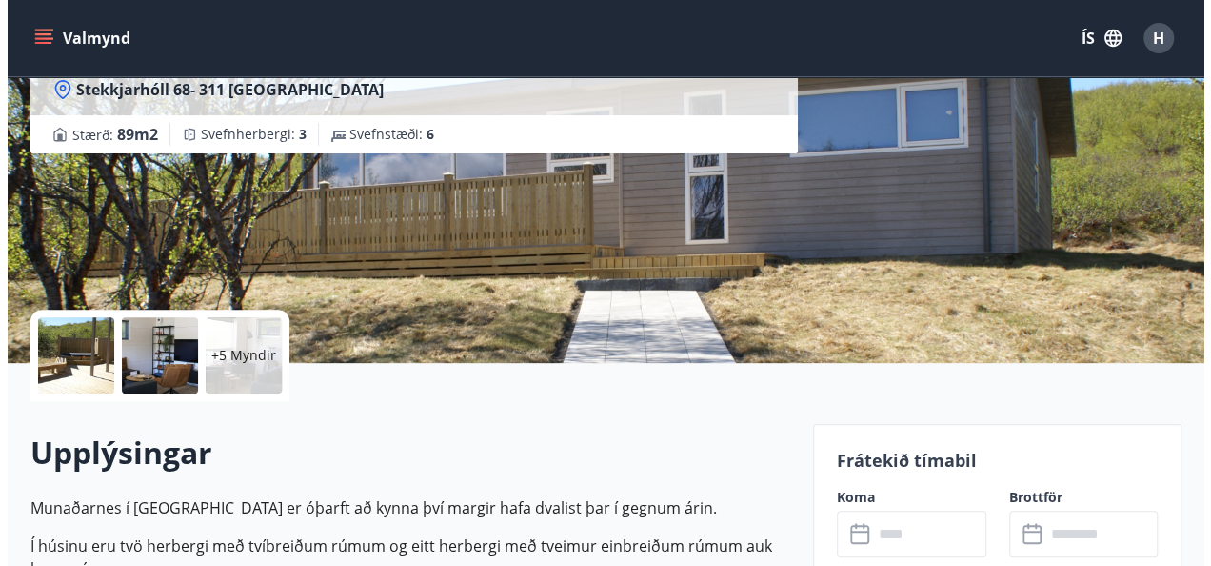
scroll to position [211, 0]
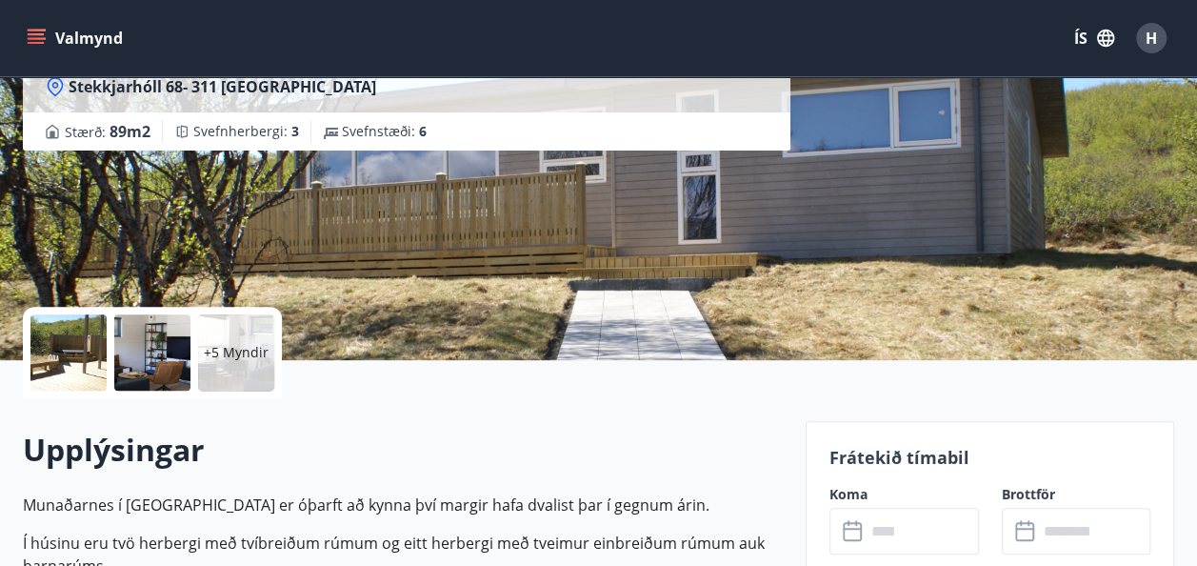
click at [198, 360] on div "+5 Myndir" at bounding box center [236, 352] width 76 height 76
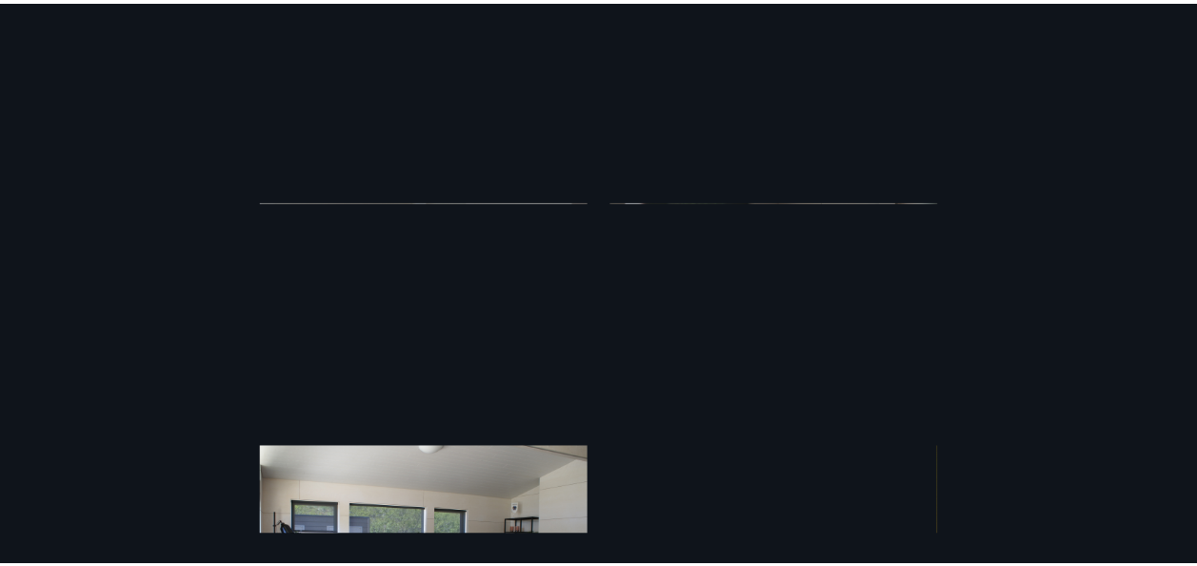
scroll to position [0, 0]
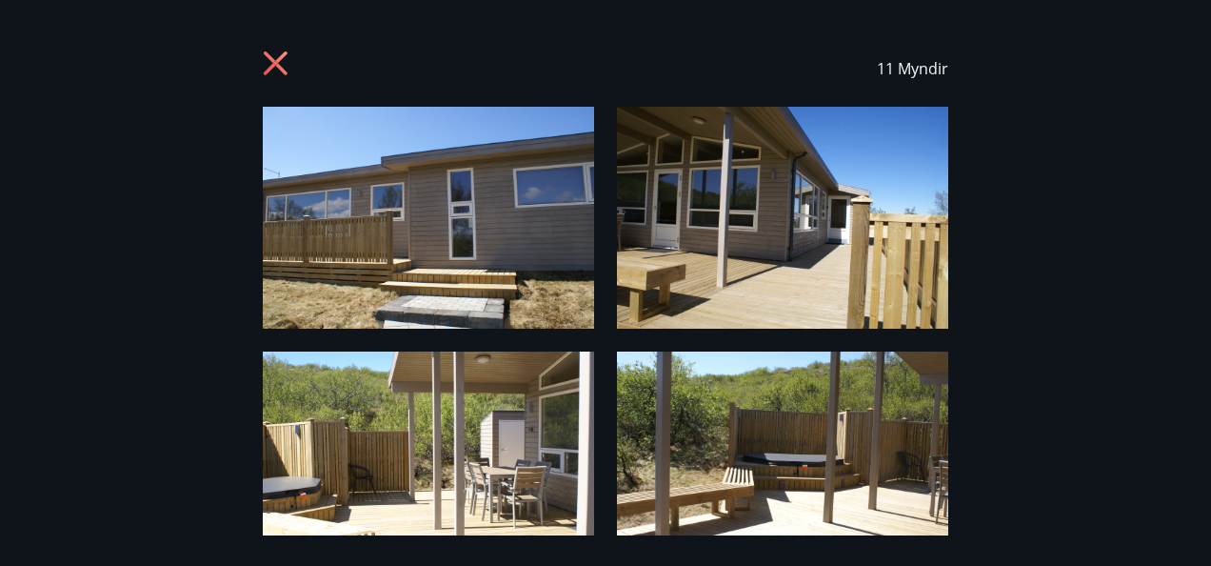
click at [279, 63] on icon at bounding box center [278, 65] width 30 height 30
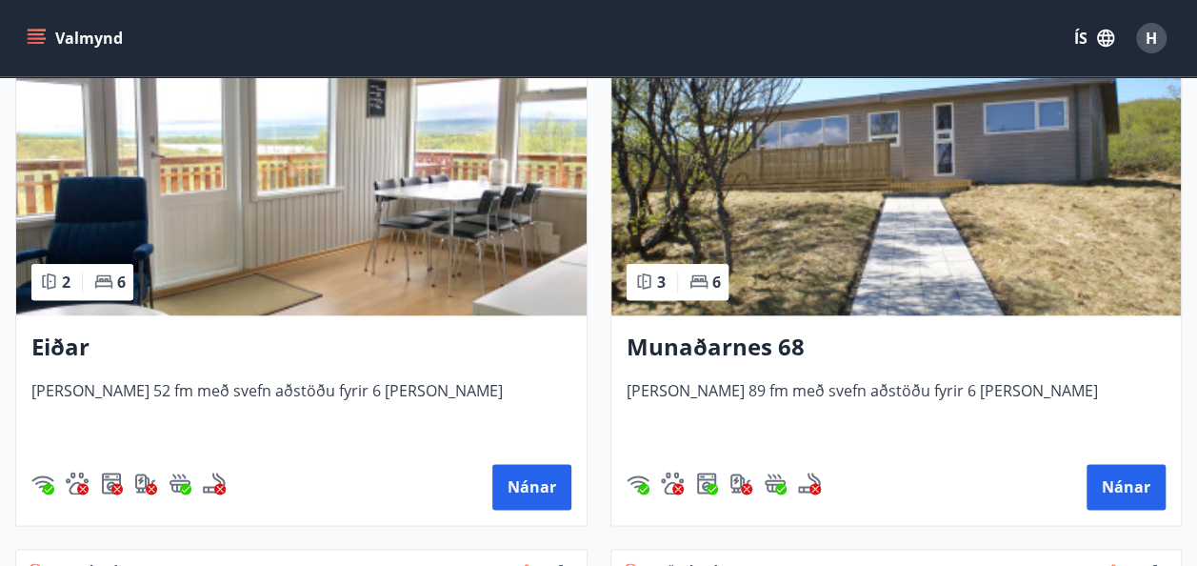
scroll to position [907, 0]
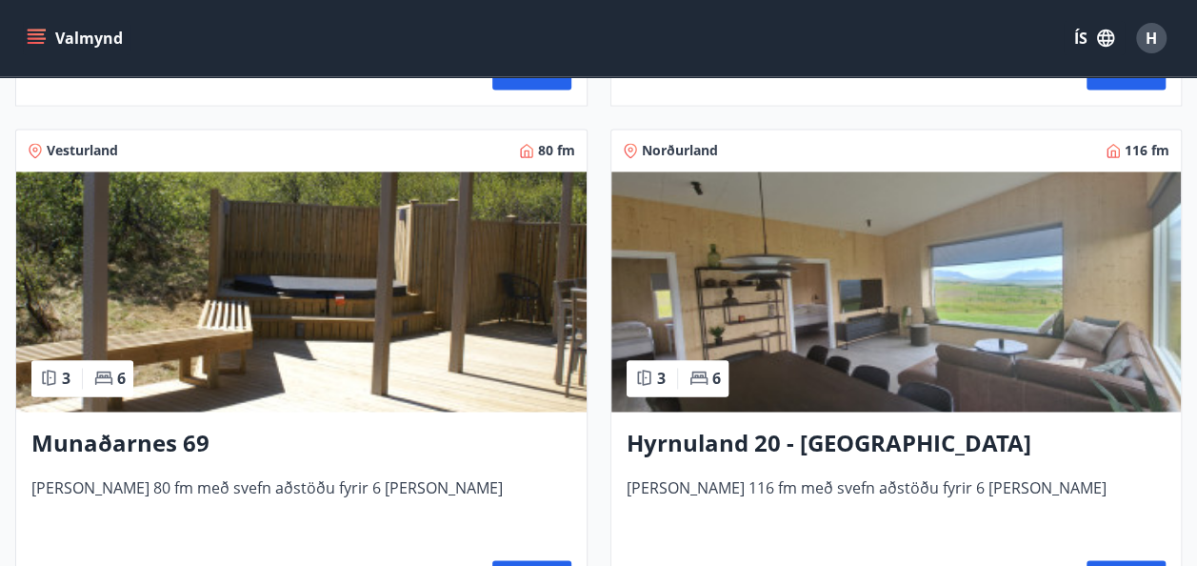
click at [324, 348] on img at bounding box center [301, 291] width 570 height 240
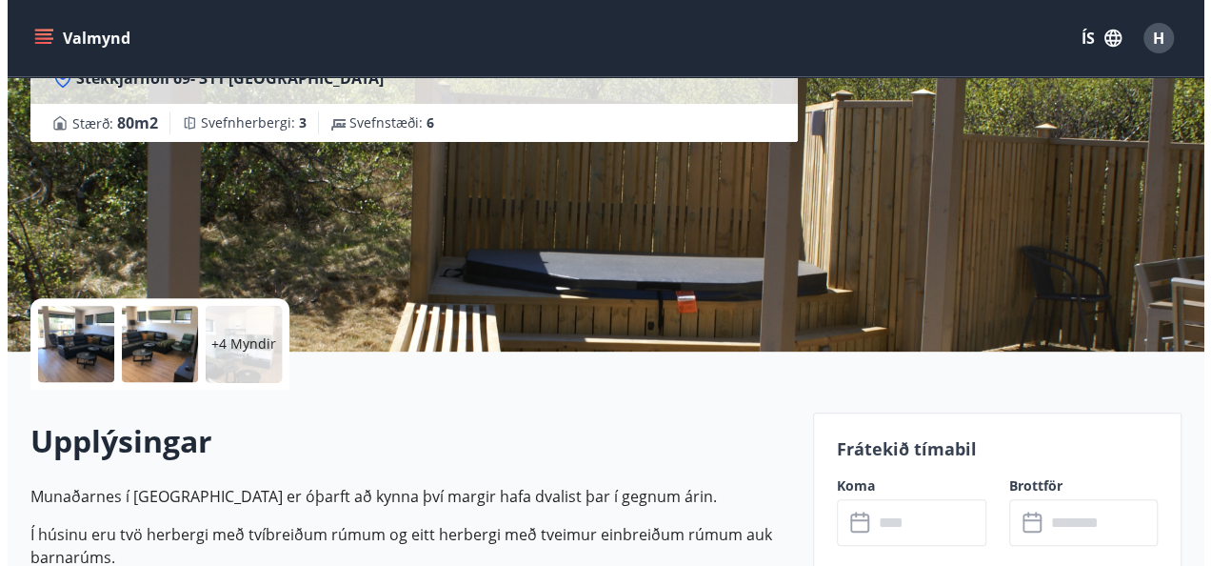
scroll to position [221, 0]
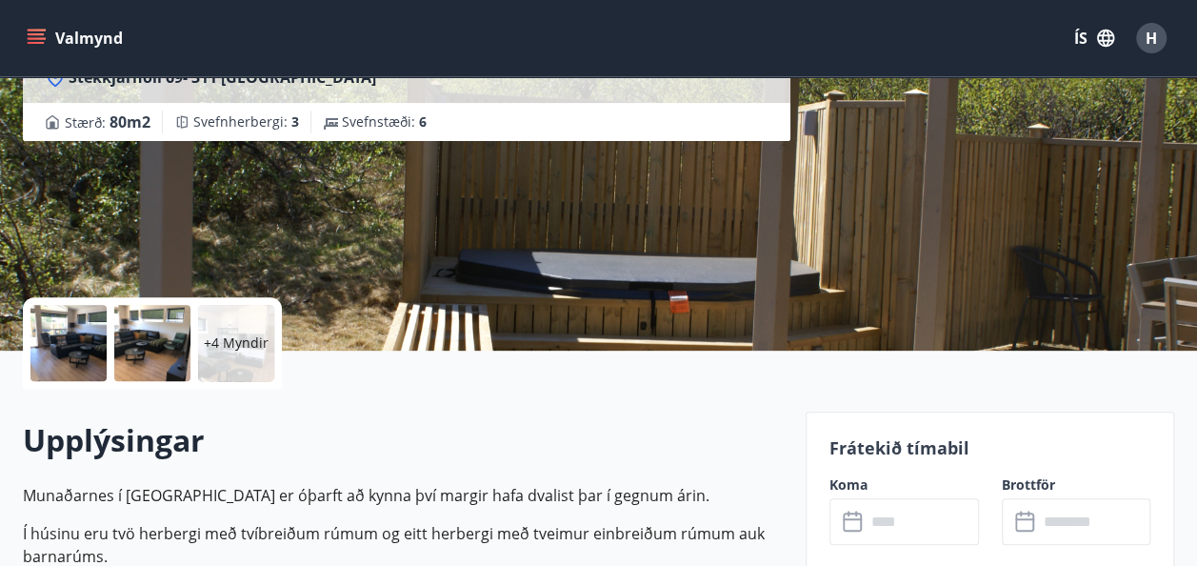
click at [229, 351] on p "+4 Myndir" at bounding box center [236, 342] width 65 height 19
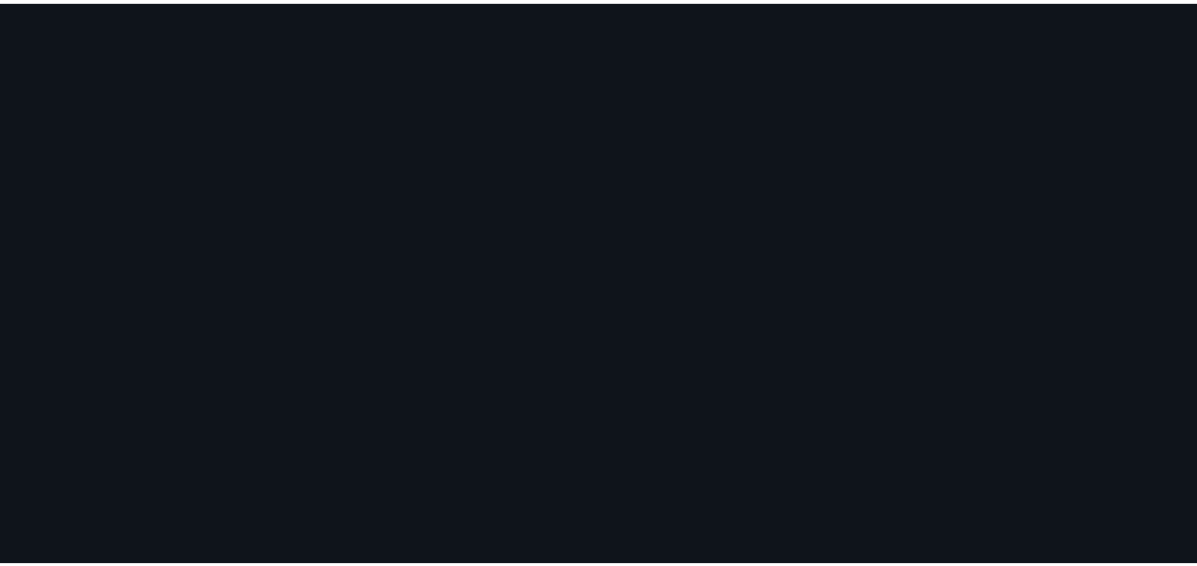
scroll to position [1878, 0]
